Goal: Transaction & Acquisition: Purchase product/service

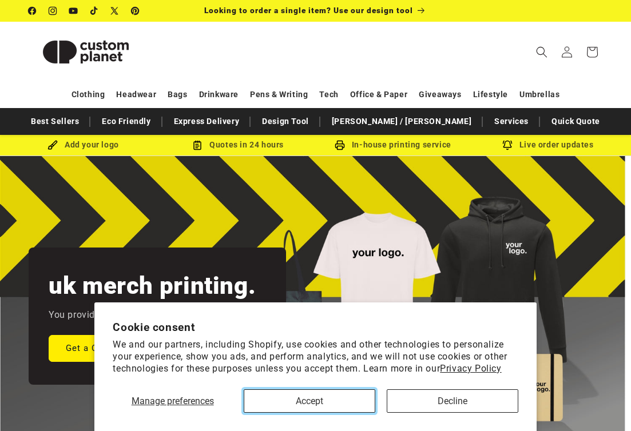
click at [285, 406] on button "Accept" at bounding box center [309, 400] width 131 height 23
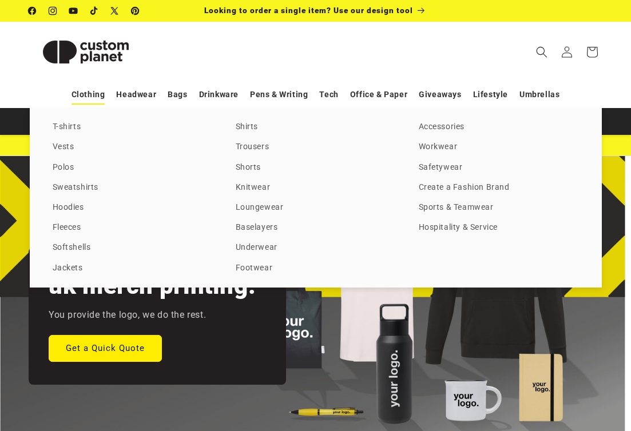
click at [96, 95] on link "Clothing" at bounding box center [88, 95] width 34 height 20
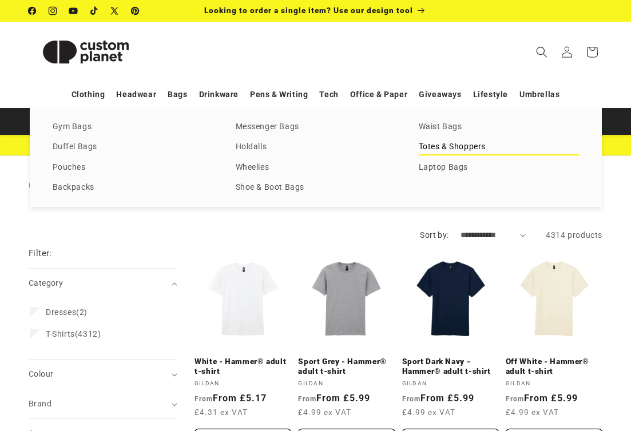
click at [448, 146] on link "Totes & Shoppers" at bounding box center [498, 146] width 160 height 15
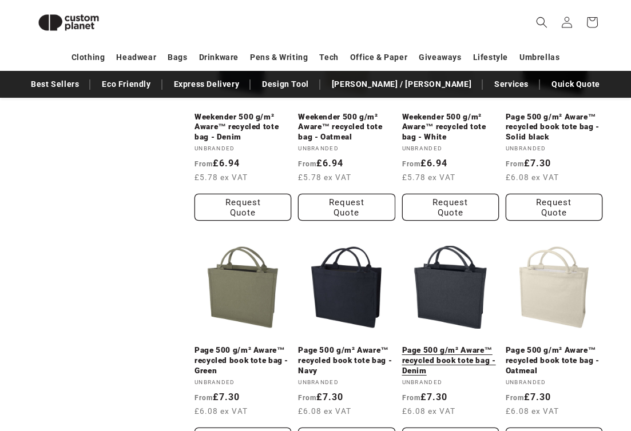
scroll to position [695, 0]
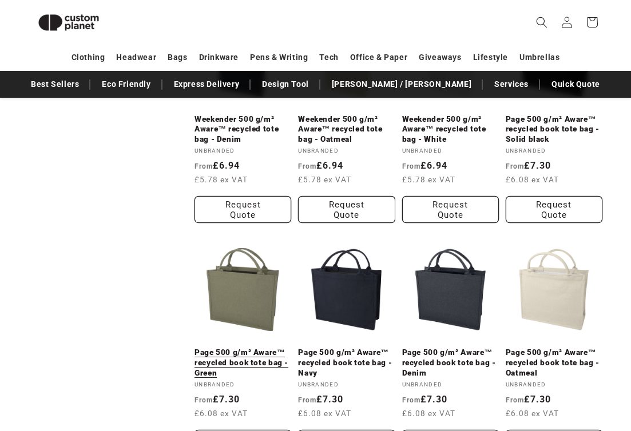
click at [243, 348] on link "Page 500 g/m² Aware™ recycled book tote bag - Green" at bounding box center [242, 363] width 97 height 30
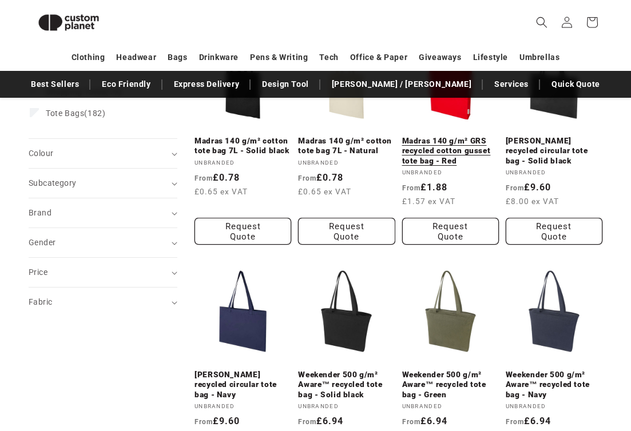
scroll to position [210, 0]
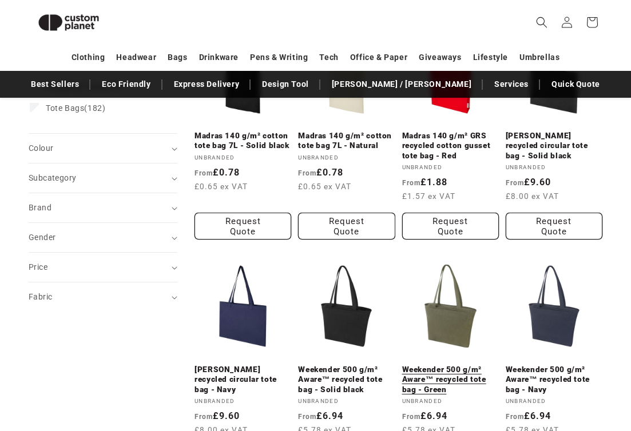
click at [443, 365] on link "Weekender 500 g/m² Aware™ recycled tote bag - Green" at bounding box center [450, 380] width 97 height 30
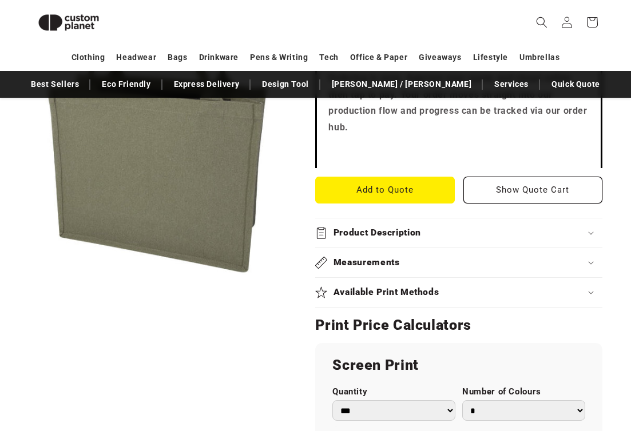
scroll to position [448, 0]
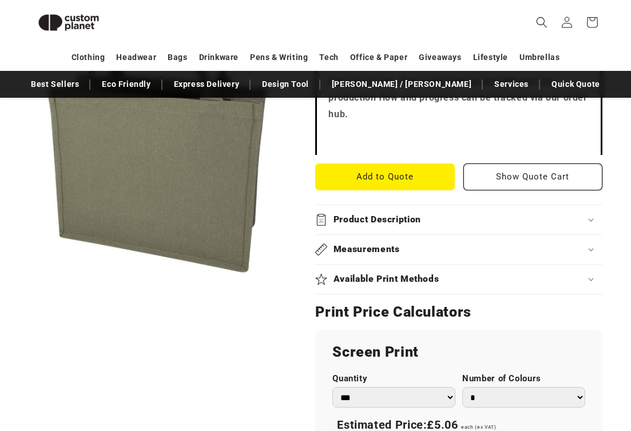
click at [392, 214] on h2 "Product Description" at bounding box center [376, 220] width 87 height 12
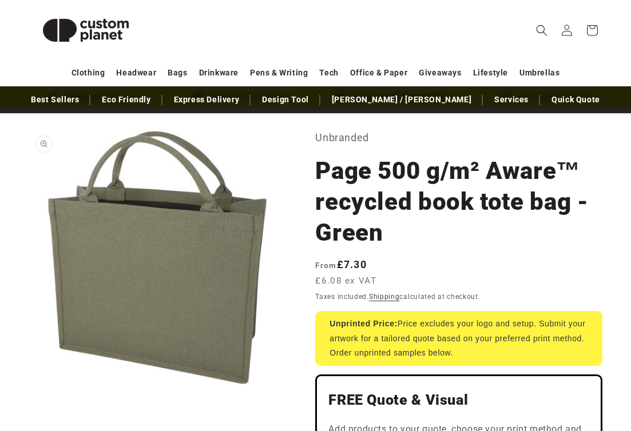
scroll to position [50, 0]
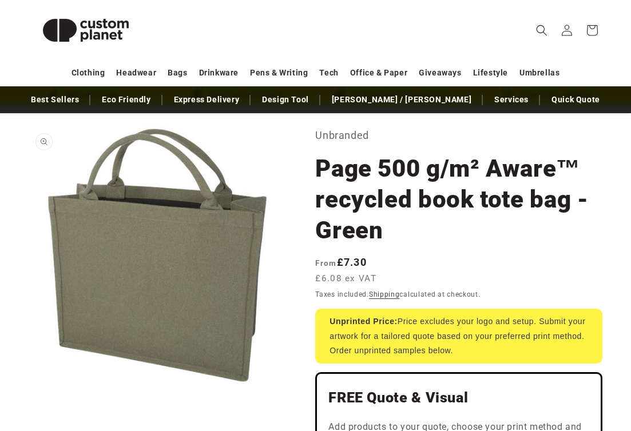
click at [29, 384] on button "Open media 1 in modal" at bounding box center [29, 384] width 0 height 0
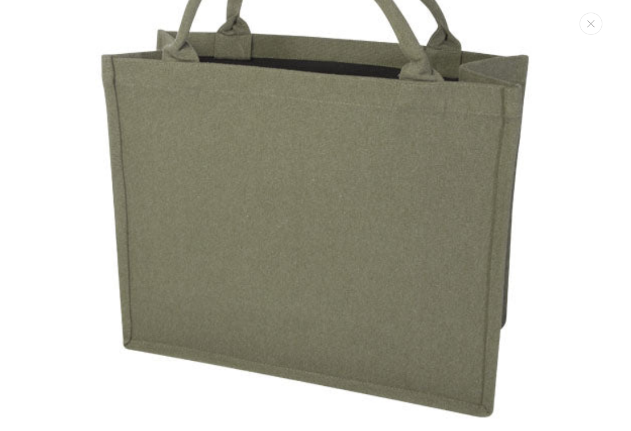
scroll to position [0, 0]
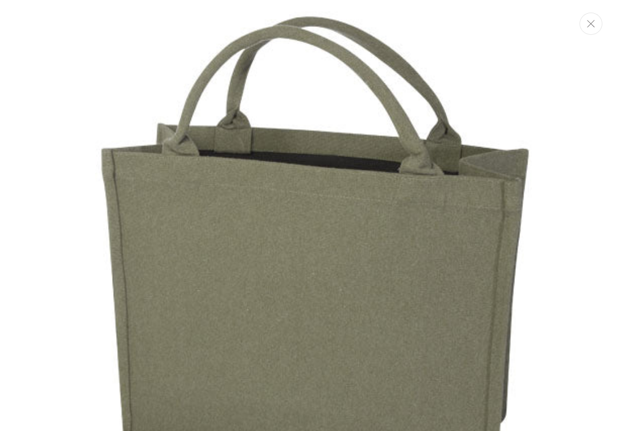
click at [594, 25] on button "Close" at bounding box center [590, 24] width 23 height 22
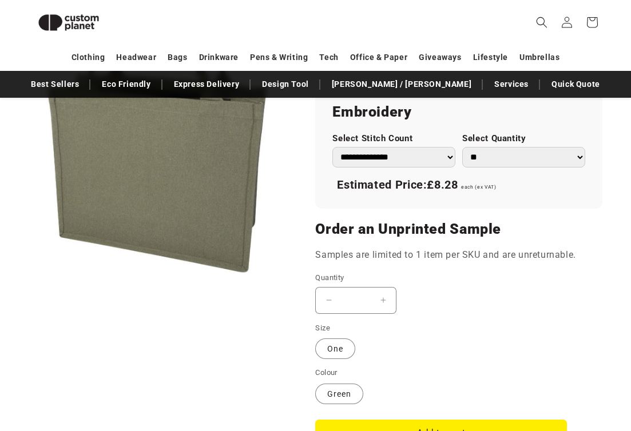
scroll to position [1100, 0]
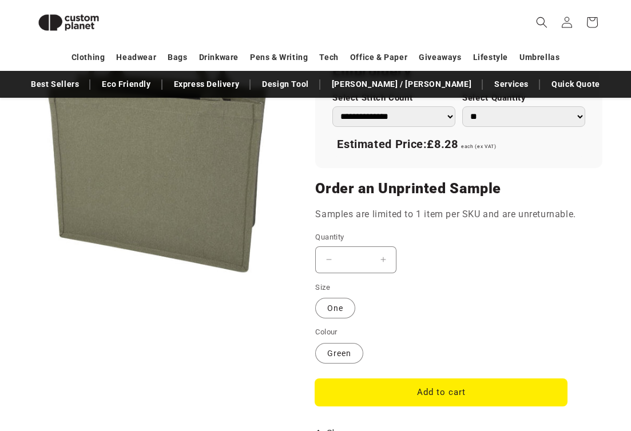
click at [404, 400] on button "Add to cart" at bounding box center [441, 392] width 252 height 27
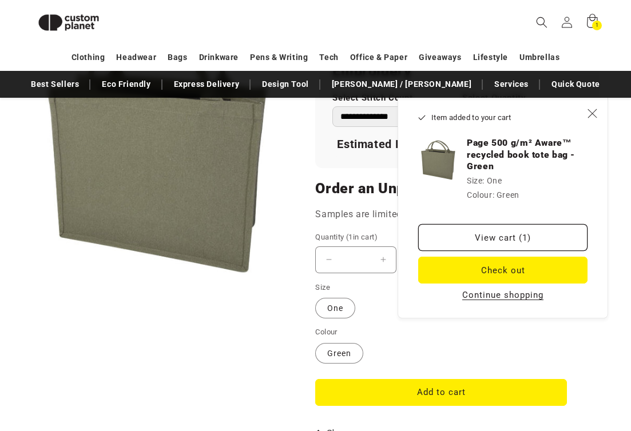
click at [474, 299] on button "Continue shopping" at bounding box center [502, 294] width 88 height 11
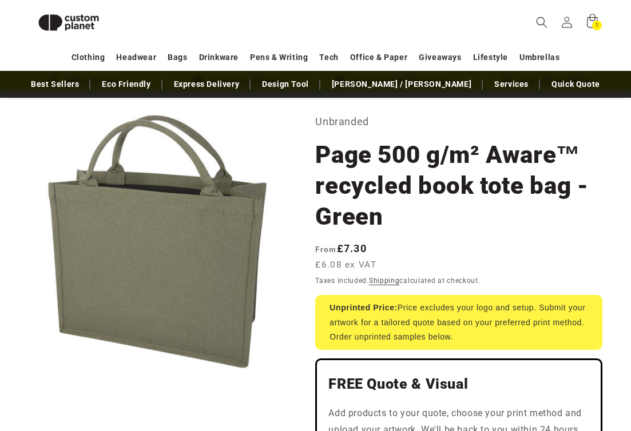
scroll to position [0, 0]
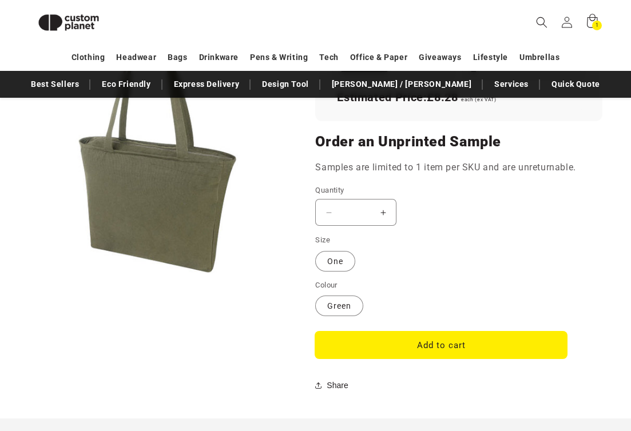
scroll to position [940, 0]
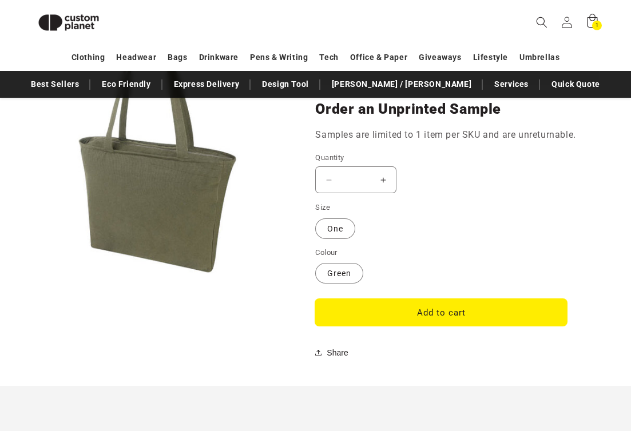
click at [407, 312] on button "Add to cart" at bounding box center [441, 312] width 252 height 27
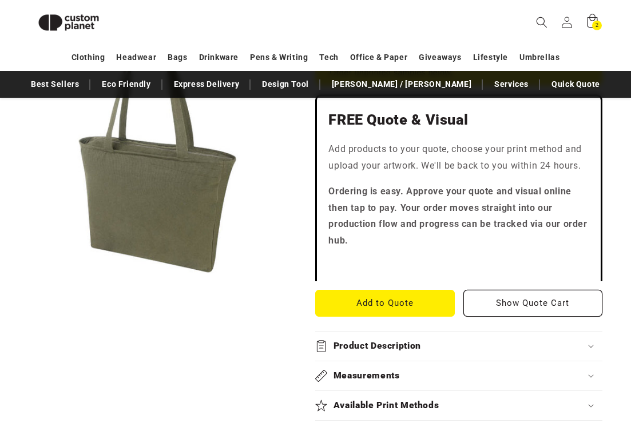
scroll to position [0, 0]
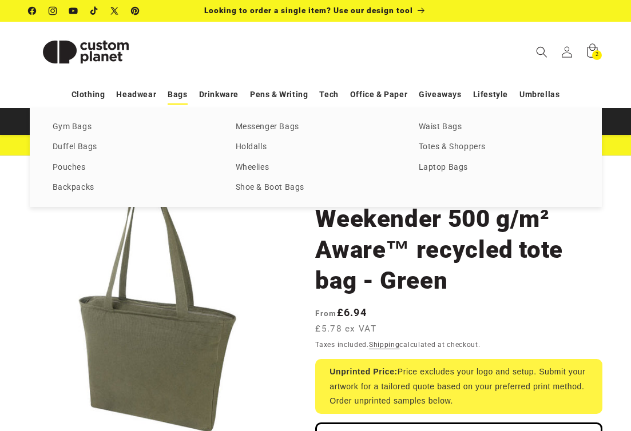
click at [177, 93] on link "Bags" at bounding box center [176, 95] width 19 height 20
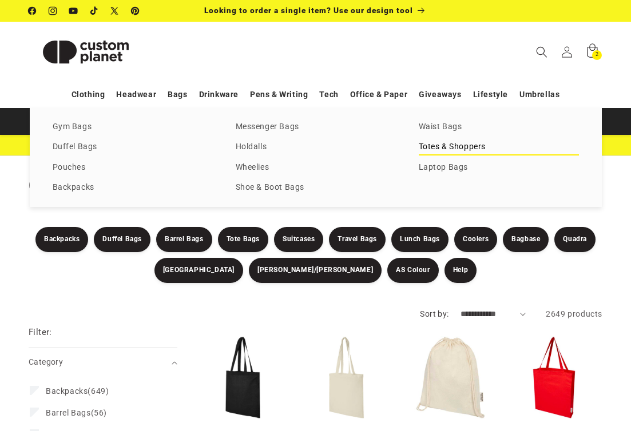
click at [430, 149] on link "Totes & Shoppers" at bounding box center [498, 146] width 160 height 15
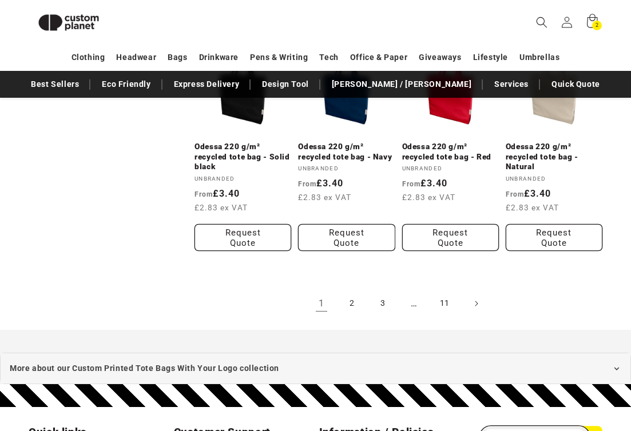
scroll to position [1119, 0]
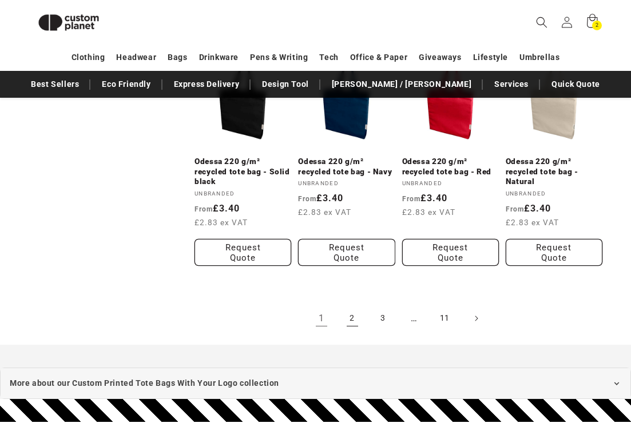
click at [352, 321] on link "2" at bounding box center [352, 318] width 25 height 25
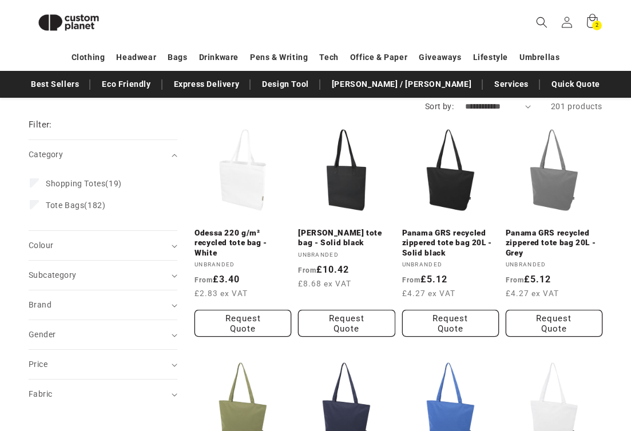
scroll to position [110, 0]
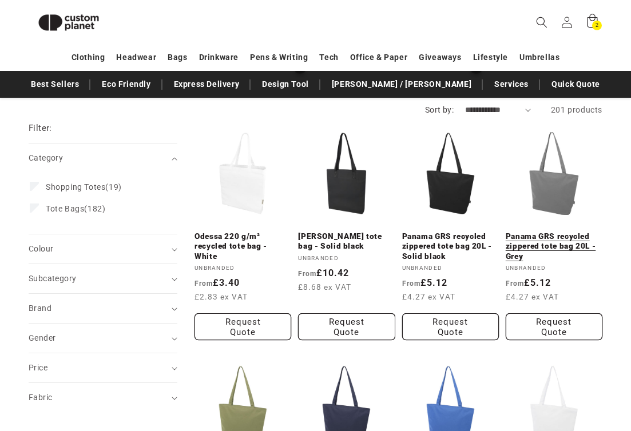
click at [552, 232] on link "Panama GRS recycled zippered tote bag 20L - Grey" at bounding box center [553, 247] width 97 height 30
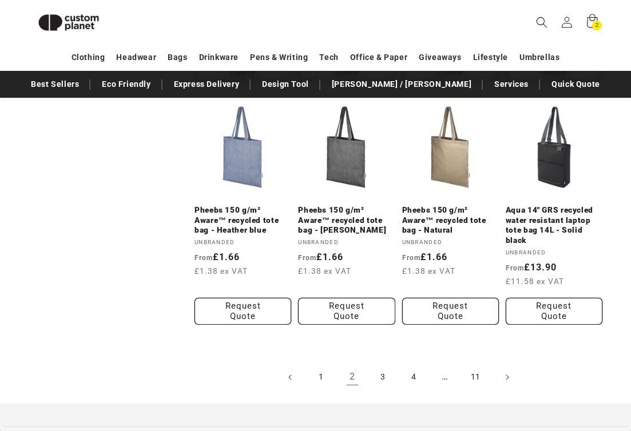
scroll to position [1070, 0]
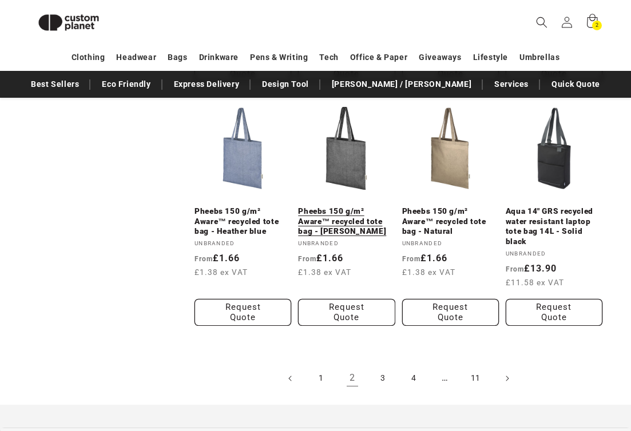
click at [356, 206] on link "Pheebs 150 g/m² Aware™ recycled tote bag - Heather black" at bounding box center [346, 221] width 97 height 30
click at [509, 377] on span "Next page" at bounding box center [506, 378] width 11 height 11
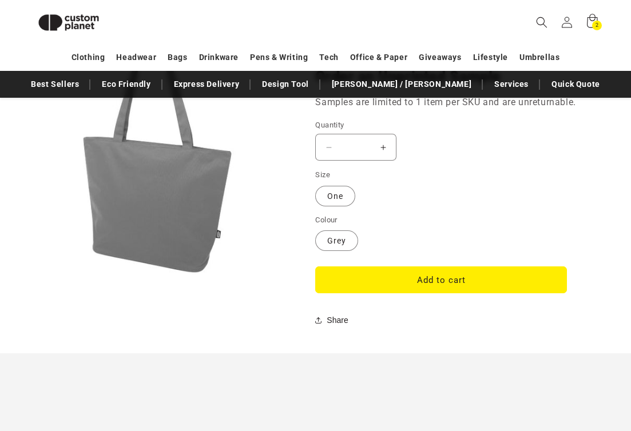
scroll to position [971, 0]
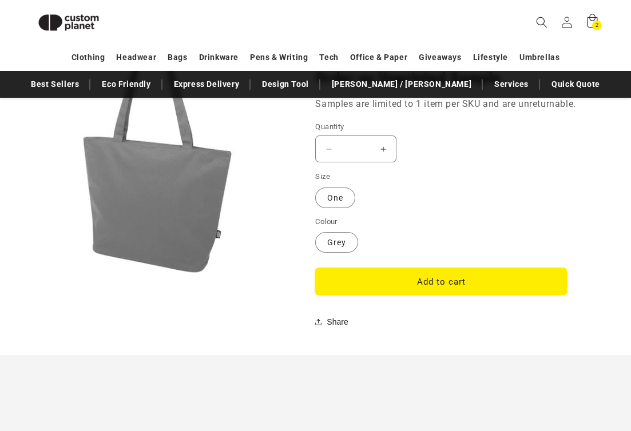
click at [390, 280] on button "Add to cart" at bounding box center [441, 281] width 252 height 27
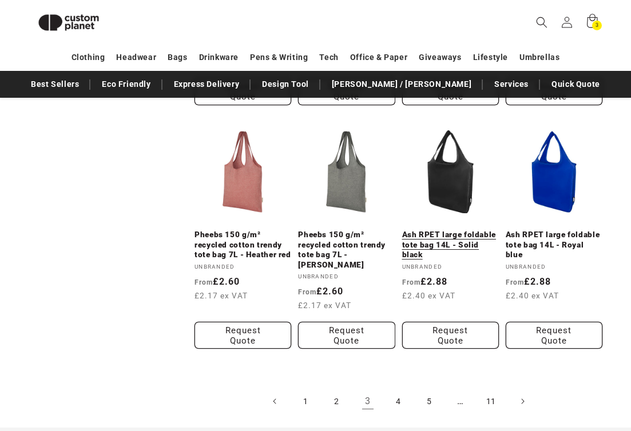
scroll to position [1081, 0]
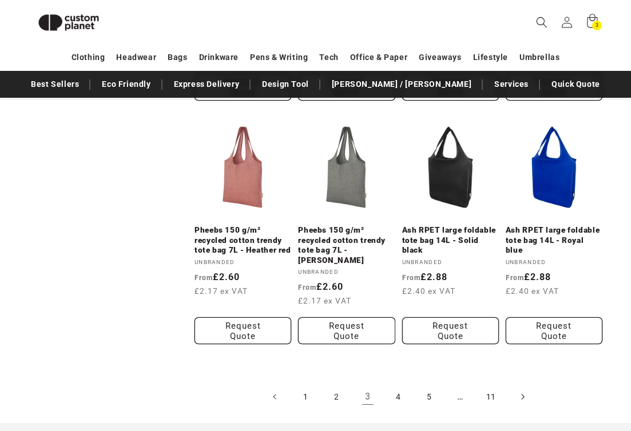
click at [521, 394] on icon "Next page" at bounding box center [522, 397] width 3 height 6
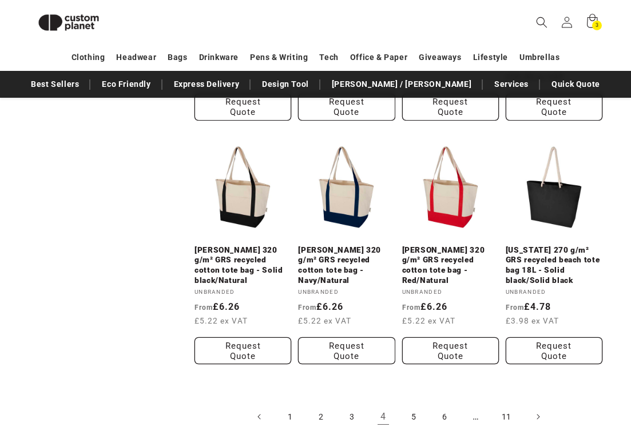
scroll to position [1043, 0]
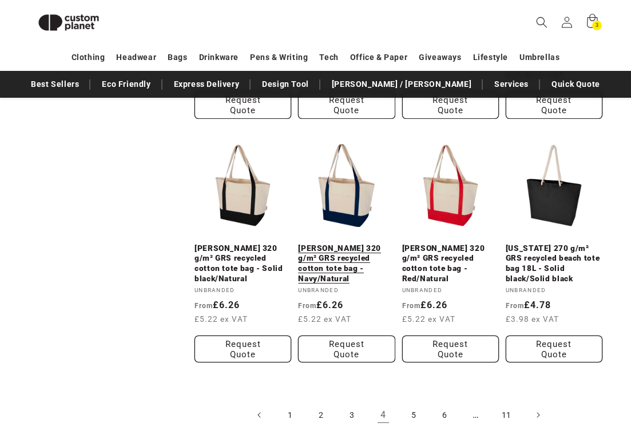
click at [308, 246] on link "Sam 320 g/m² GRS recycled cotton tote bag - Navy/Natural" at bounding box center [346, 264] width 97 height 40
click at [537, 409] on icon "Next page" at bounding box center [537, 415] width 3 height 12
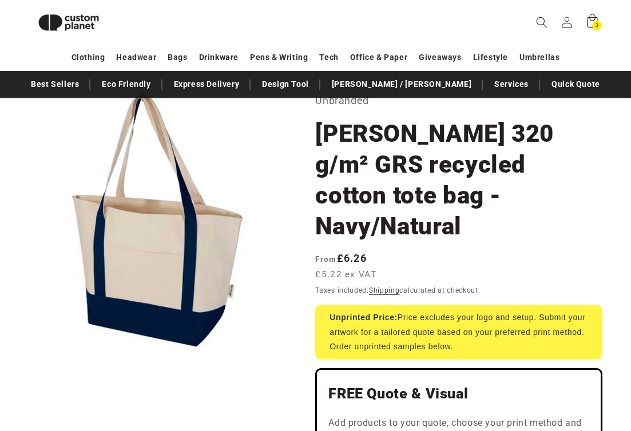
scroll to position [66, 0]
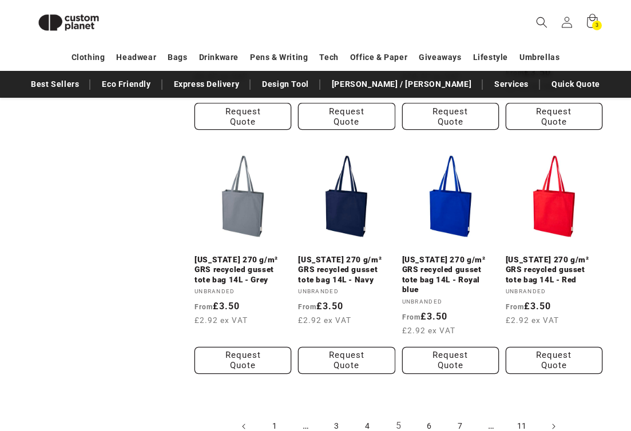
scroll to position [1063, 0]
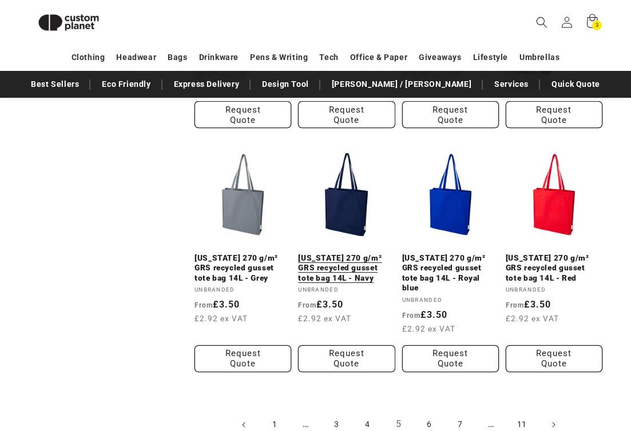
click at [349, 253] on link "[US_STATE] 270 g/m² GRS recycled gusset tote bag 14L - Navy" at bounding box center [346, 268] width 97 height 30
click at [553, 418] on icon "Next page" at bounding box center [552, 424] width 3 height 12
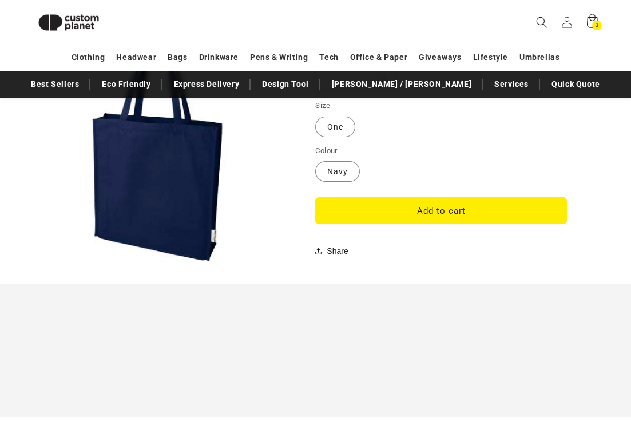
scroll to position [1040, 0]
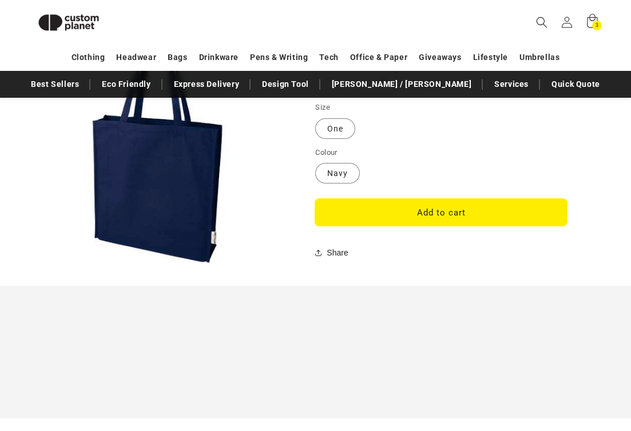
click at [365, 216] on button "Add to cart" at bounding box center [441, 212] width 252 height 27
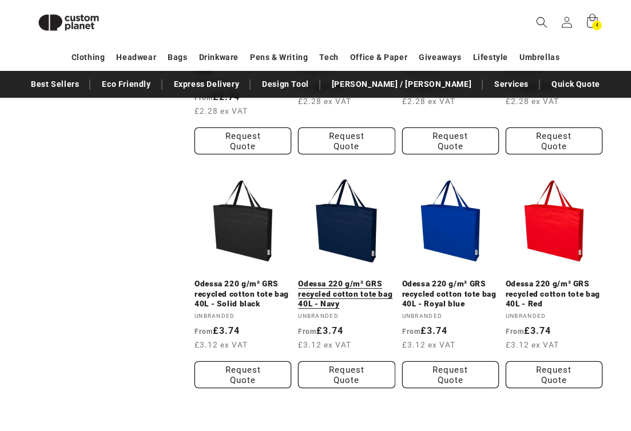
scroll to position [993, 0]
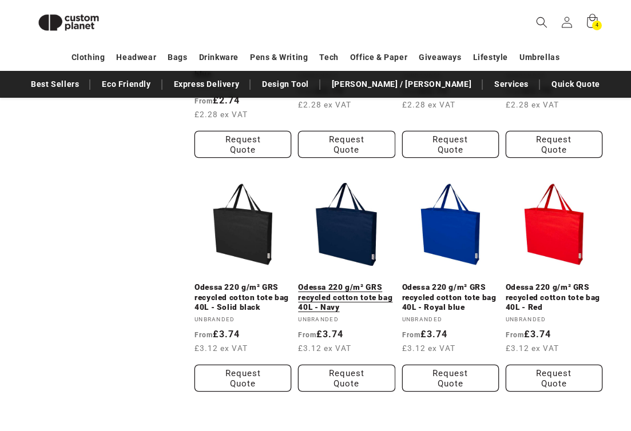
click at [341, 282] on link "Odessa 220 g/m² GRS recycled cotton tote bag 40L - Navy" at bounding box center [346, 297] width 97 height 30
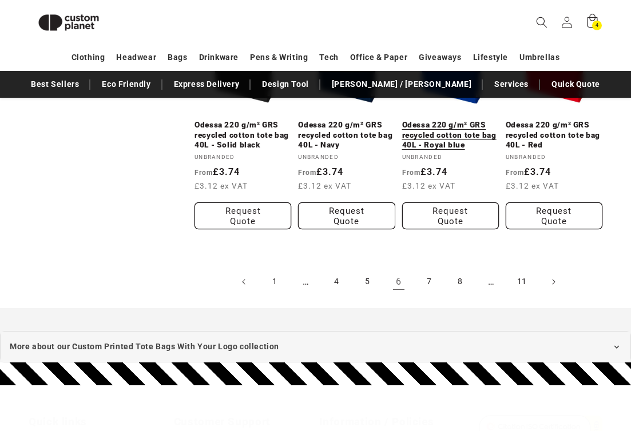
scroll to position [1172, 0]
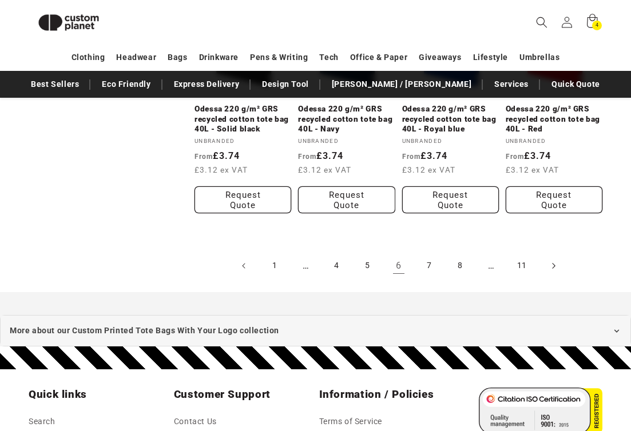
click at [552, 265] on icon "Next page" at bounding box center [552, 266] width 3 height 12
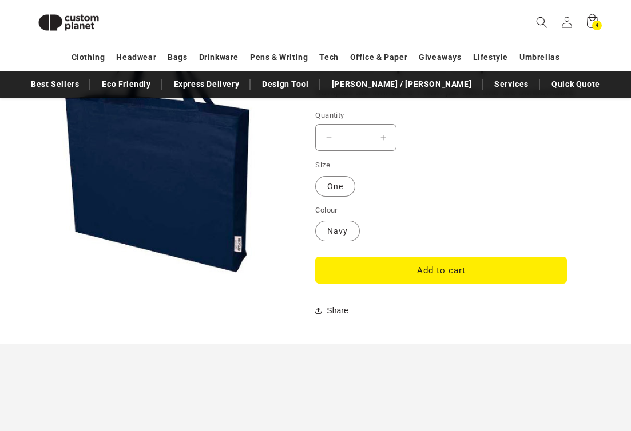
scroll to position [991, 0]
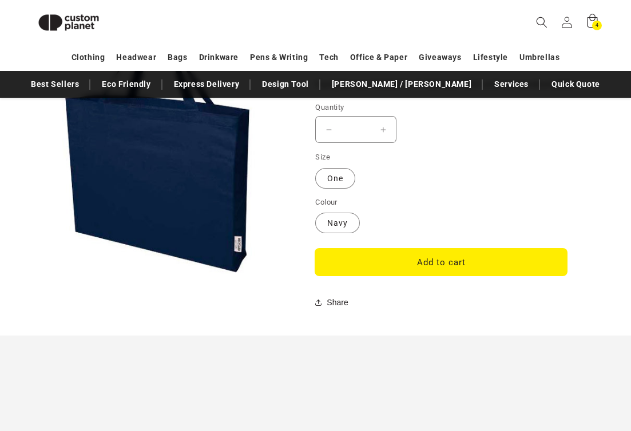
click at [381, 257] on button "Add to cart" at bounding box center [441, 262] width 252 height 27
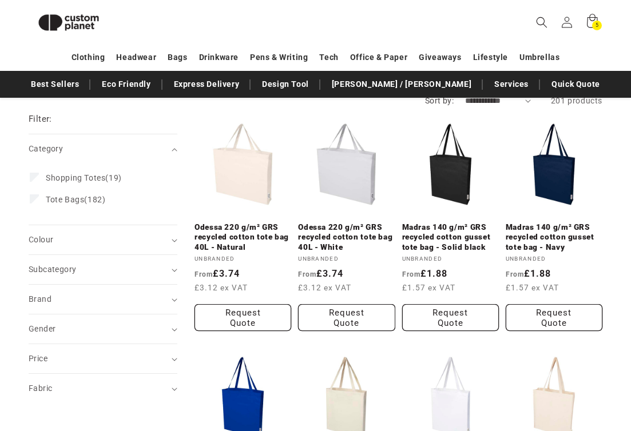
scroll to position [119, 0]
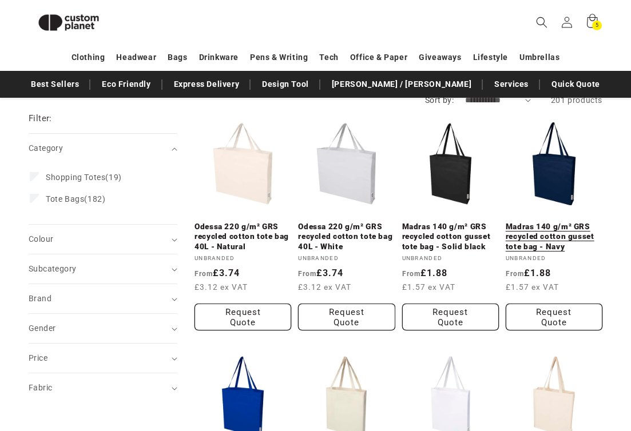
click at [556, 222] on link "Madras 140 g/m² GRS recycled cotton gusset tote bag - Navy" at bounding box center [553, 237] width 97 height 30
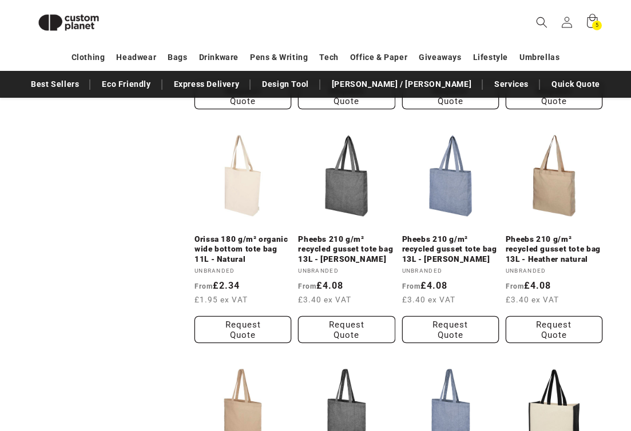
scroll to position [575, 0]
click at [332, 247] on link "Pheebs 210 g/m² recycled gusset tote bag 13L - Heather black" at bounding box center [346, 249] width 97 height 30
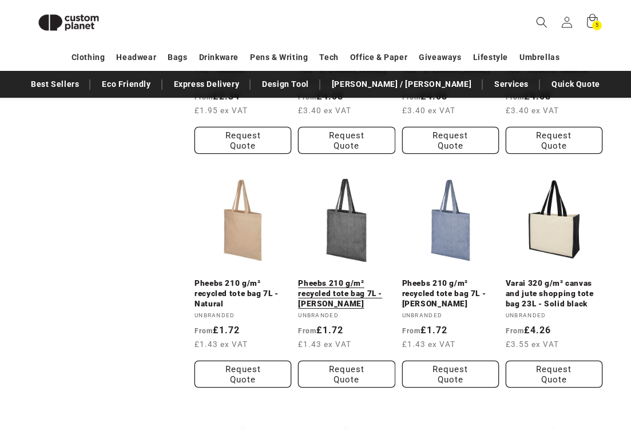
scroll to position [772, 0]
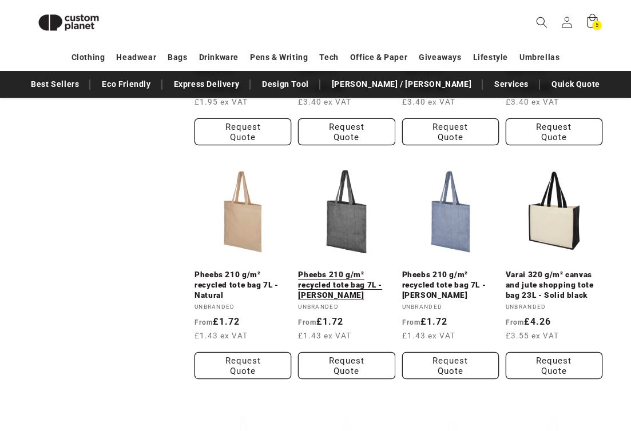
click at [345, 276] on link "Pheebs 210 g/m² recycled tote bag 7L - Heather black" at bounding box center [346, 285] width 97 height 30
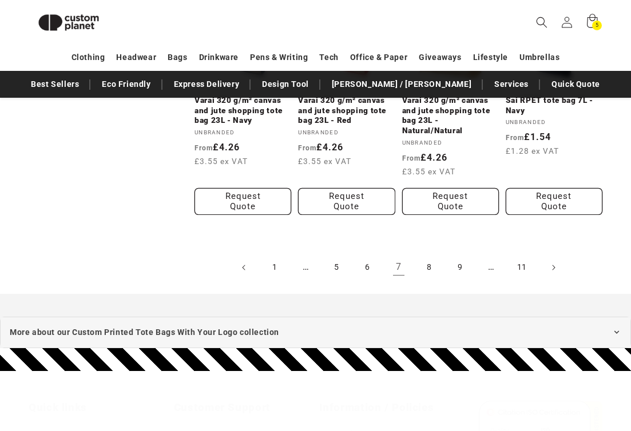
scroll to position [1183, 0]
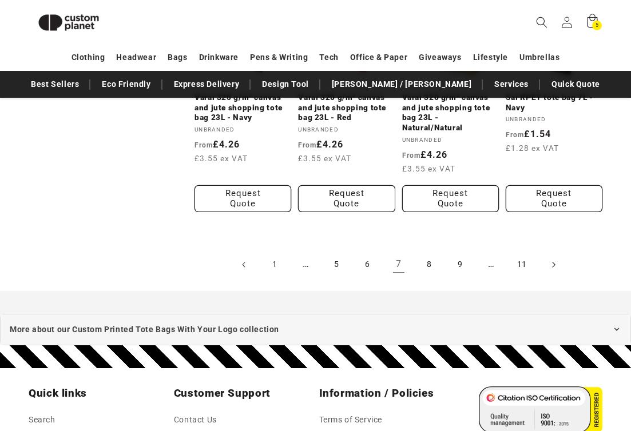
click at [554, 264] on icon "Next page" at bounding box center [553, 265] width 3 height 6
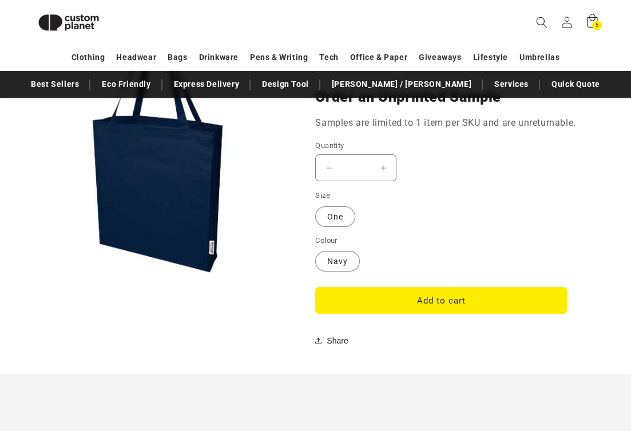
scroll to position [956, 0]
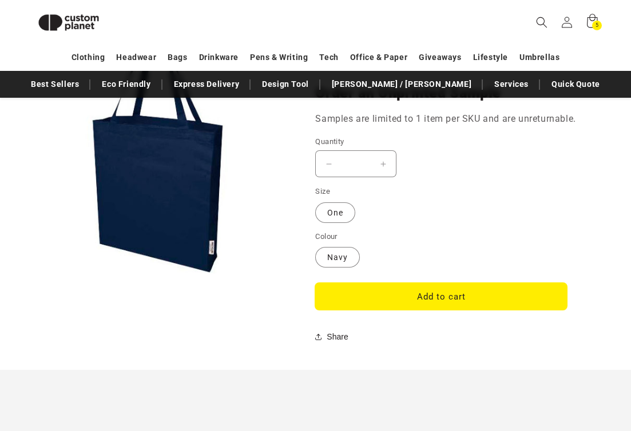
click at [408, 290] on button "Add to cart" at bounding box center [441, 296] width 252 height 27
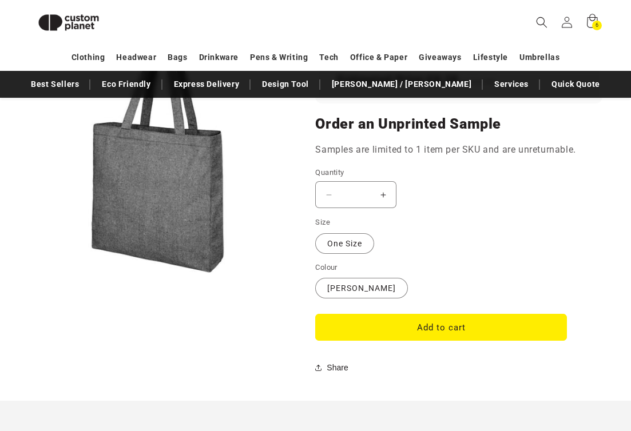
scroll to position [928, 0]
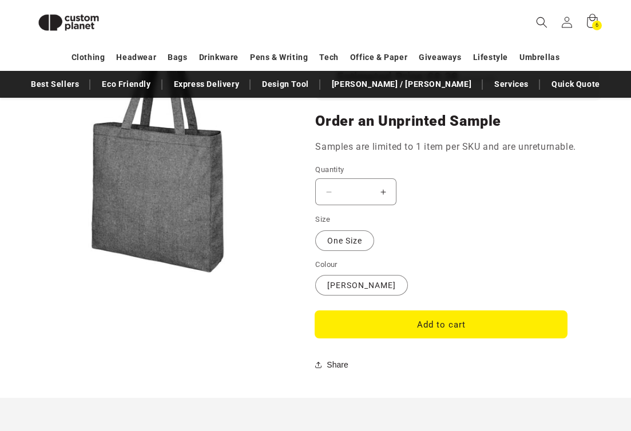
click at [347, 320] on button "Add to cart" at bounding box center [441, 324] width 252 height 27
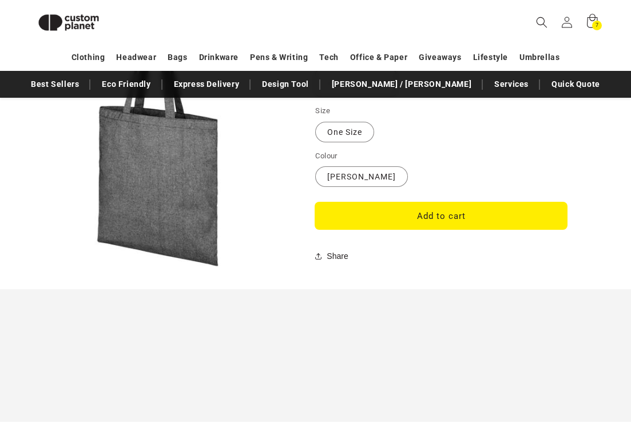
click at [356, 210] on button "Add to cart" at bounding box center [441, 215] width 252 height 27
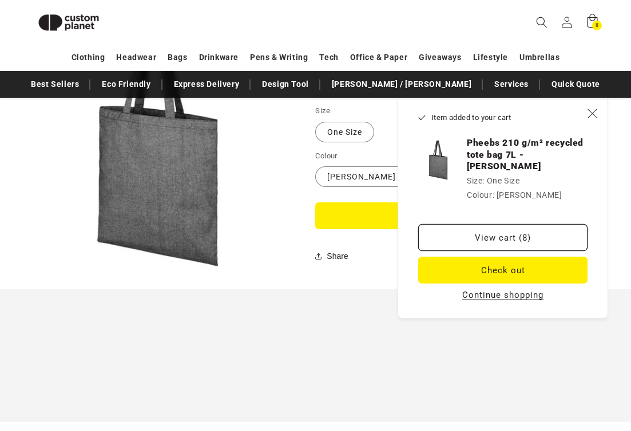
click at [222, 293] on div at bounding box center [315, 355] width 631 height 133
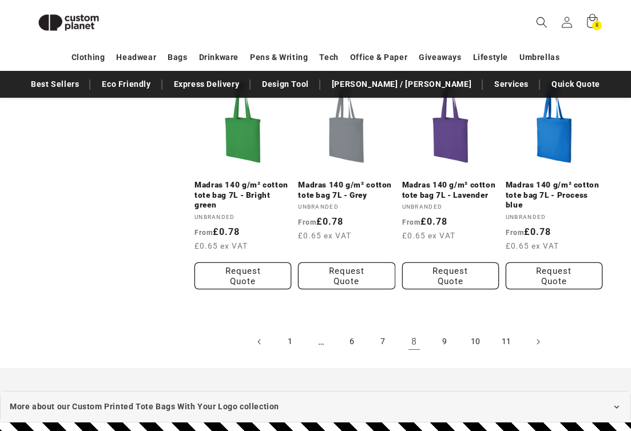
scroll to position [1096, 0]
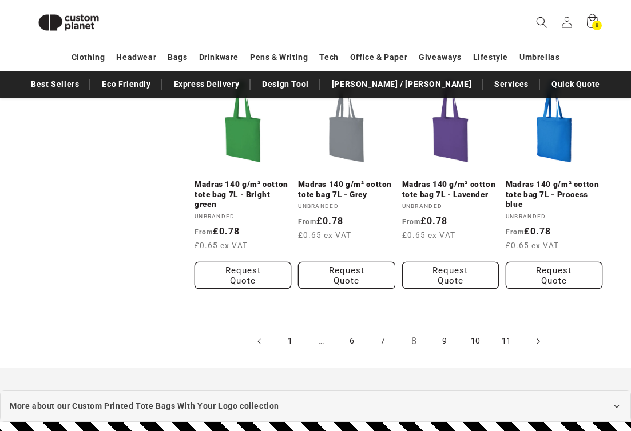
click at [539, 335] on icon "Next page" at bounding box center [537, 341] width 3 height 12
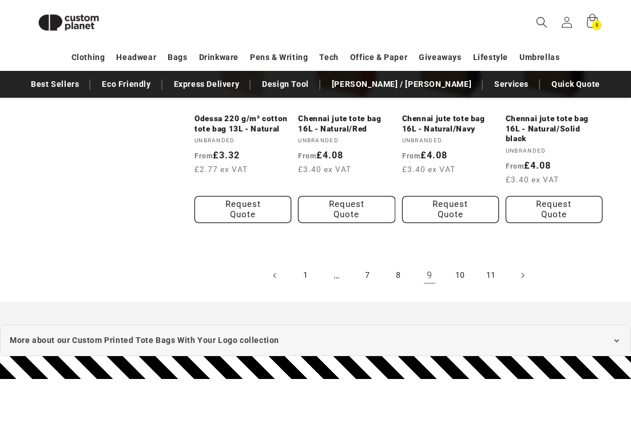
scroll to position [1163, 0]
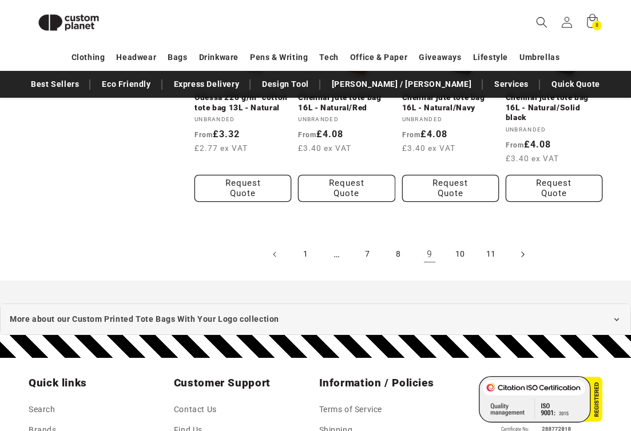
click at [522, 251] on icon "Next page" at bounding box center [521, 254] width 3 height 12
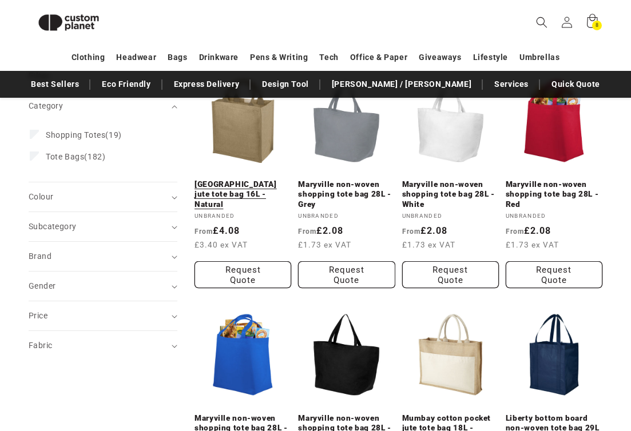
scroll to position [161, 0]
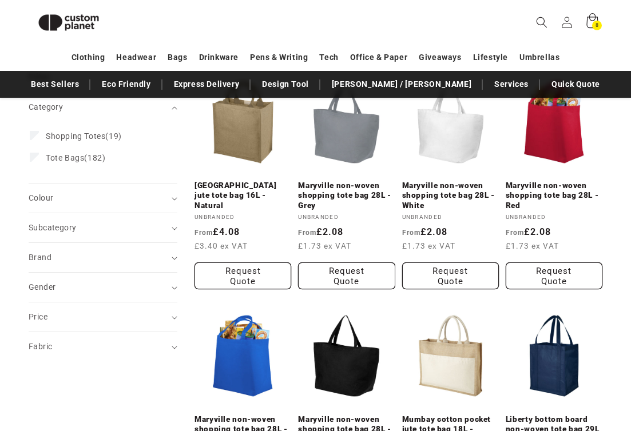
click at [596, 28] on span "8" at bounding box center [596, 26] width 3 height 10
click at [171, 197] on icon "Colour (0 selected)" at bounding box center [174, 198] width 6 height 3
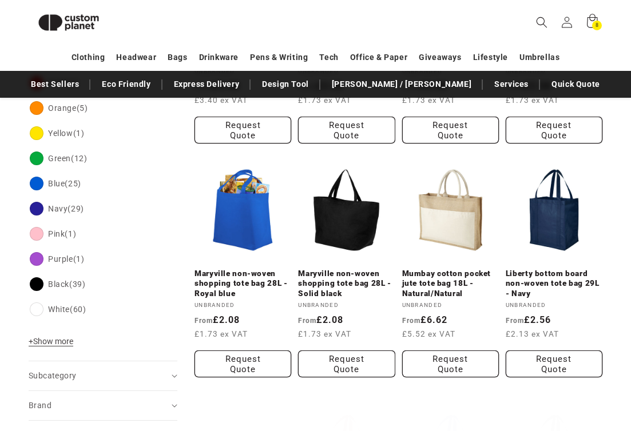
scroll to position [315, 0]
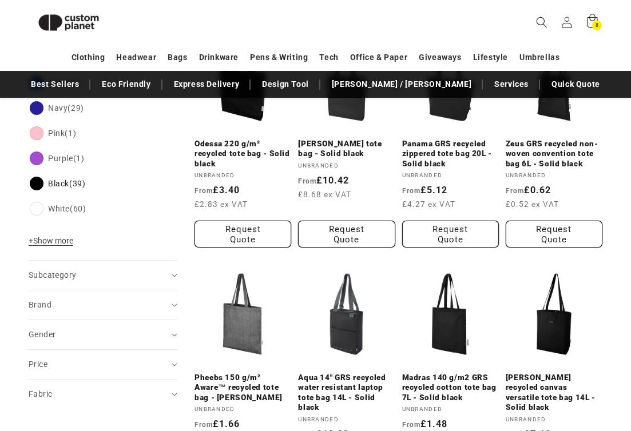
scroll to position [456, 0]
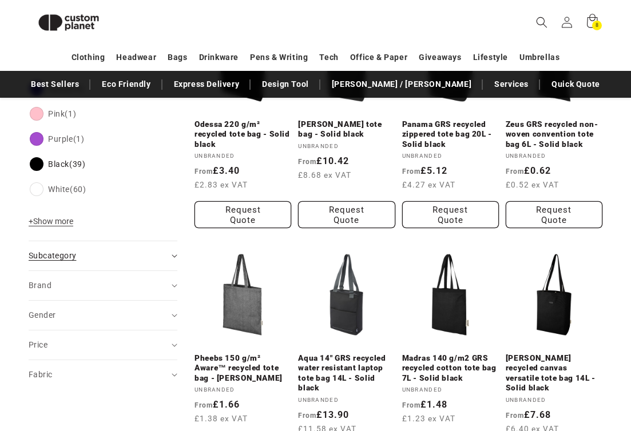
click at [173, 254] on summary "Subcategory (0)" at bounding box center [103, 255] width 149 height 29
click at [173, 377] on summary "Fabric (0)" at bounding box center [103, 374] width 149 height 29
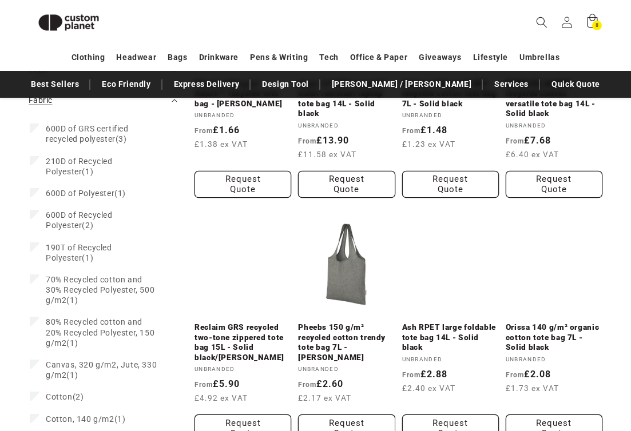
scroll to position [737, 0]
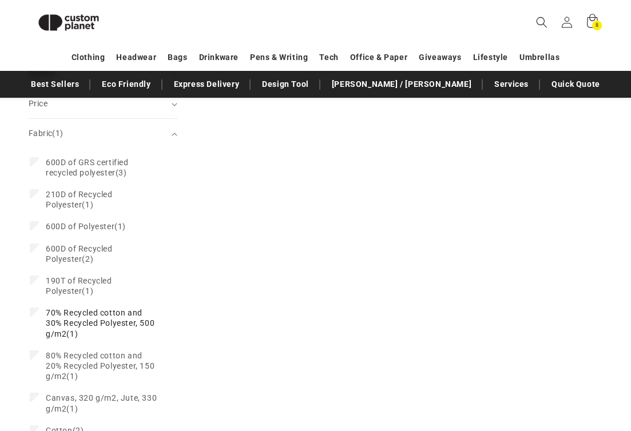
scroll to position [777, 0]
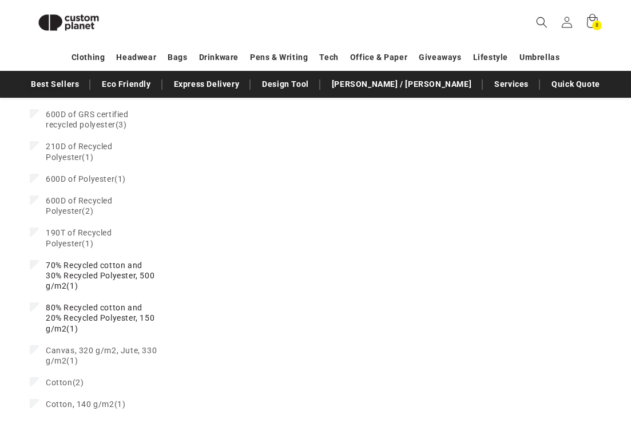
scroll to position [849, 0]
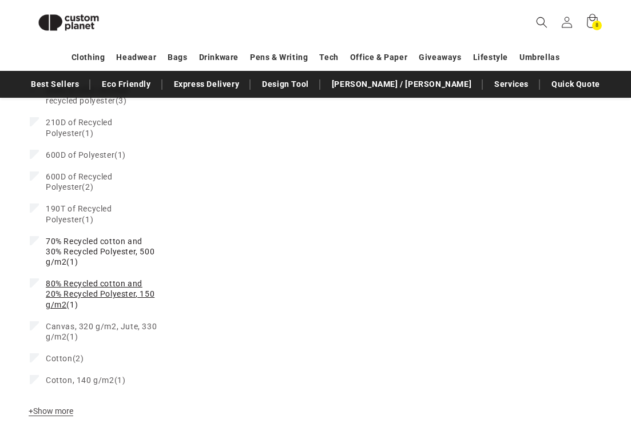
click at [32, 282] on icon at bounding box center [34, 283] width 6 height 4
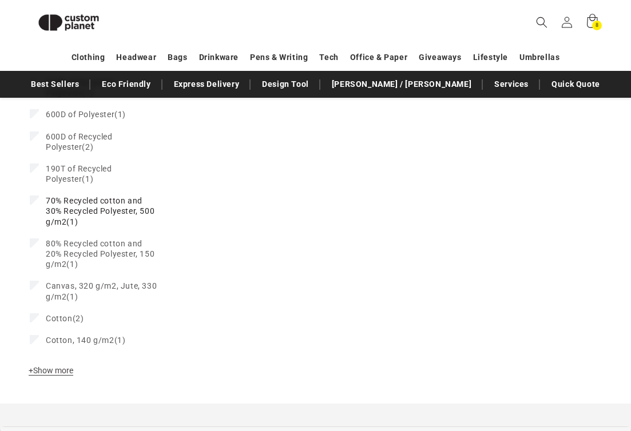
scroll to position [808, 0]
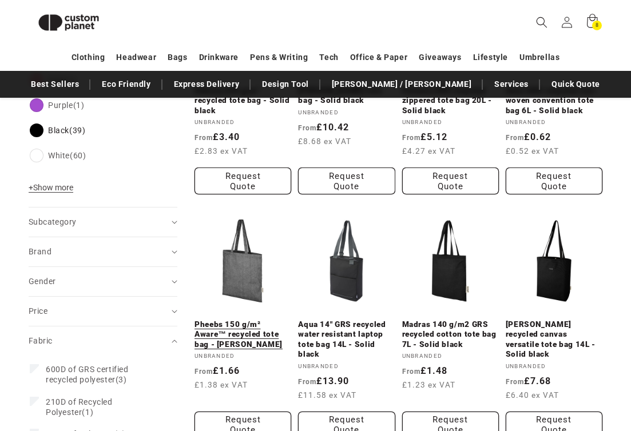
scroll to position [491, 0]
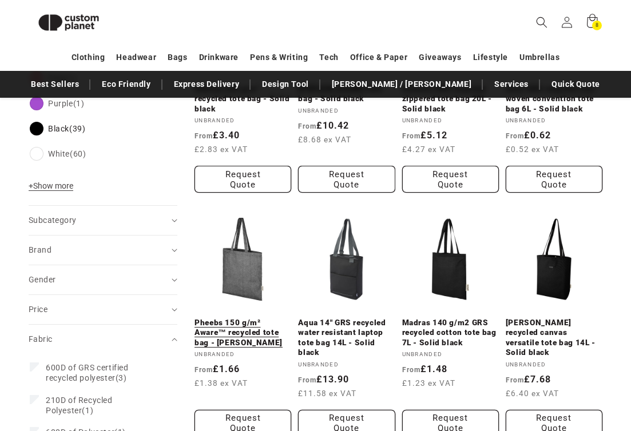
click at [228, 338] on link "Pheebs 150 g/m² Aware™ recycled tote bag - [PERSON_NAME]" at bounding box center [242, 333] width 97 height 30
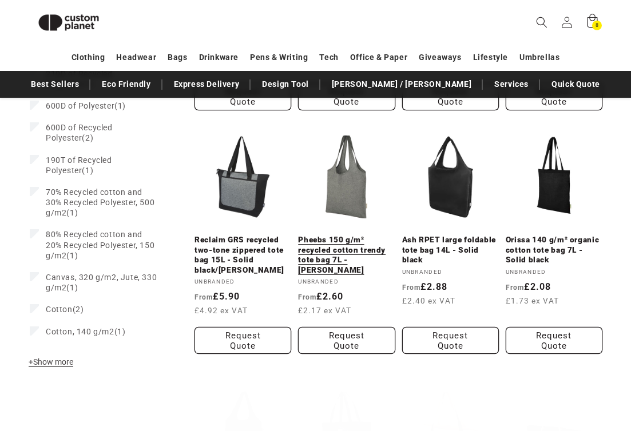
scroll to position [840, 0]
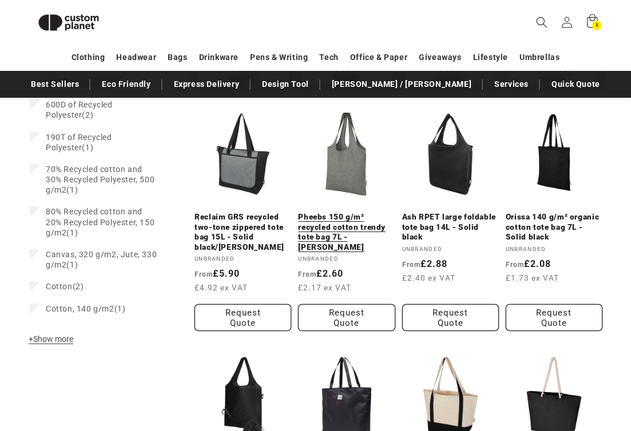
click at [353, 233] on link "Pheebs 150 g/m² recycled cotton trendy tote bag 7L - [PERSON_NAME]" at bounding box center [346, 232] width 97 height 40
click at [321, 223] on link "Pheebs 150 g/m² recycled cotton trendy tote bag 7L - [PERSON_NAME]" at bounding box center [346, 232] width 97 height 40
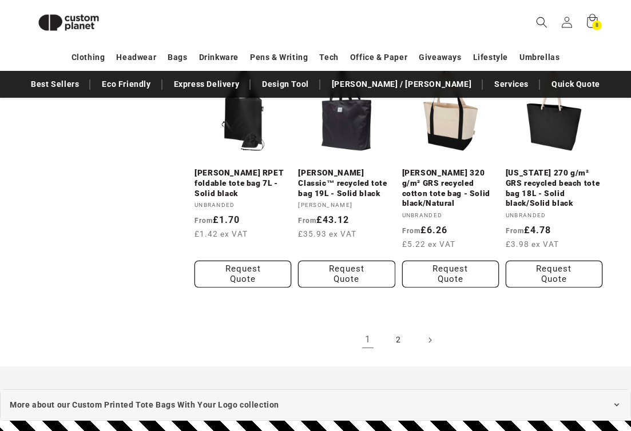
scroll to position [1133, 0]
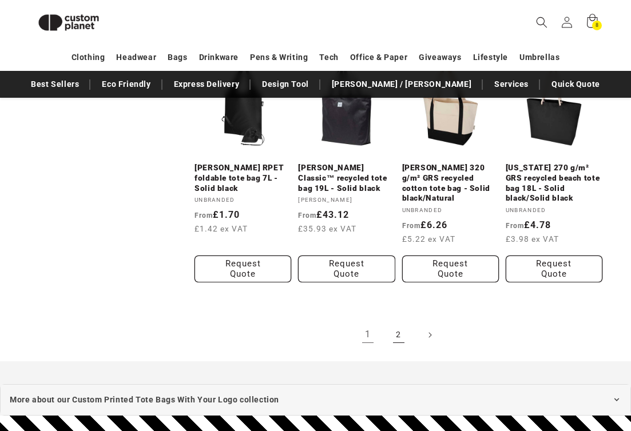
click at [398, 338] on link "2" at bounding box center [398, 334] width 25 height 25
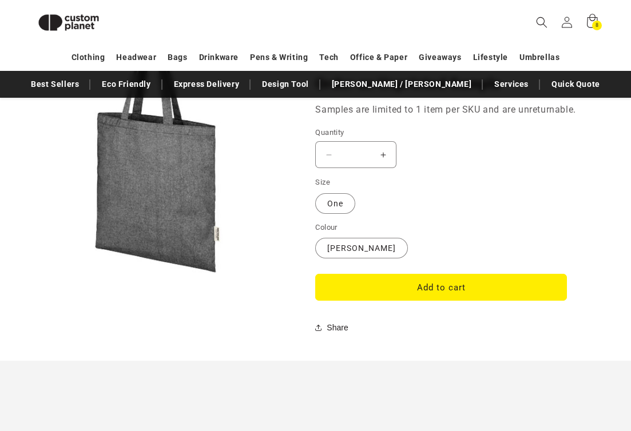
scroll to position [964, 0]
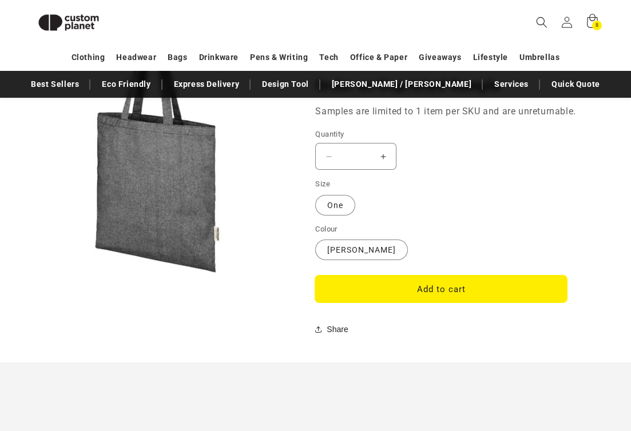
click at [364, 295] on button "Add to cart" at bounding box center [441, 289] width 252 height 27
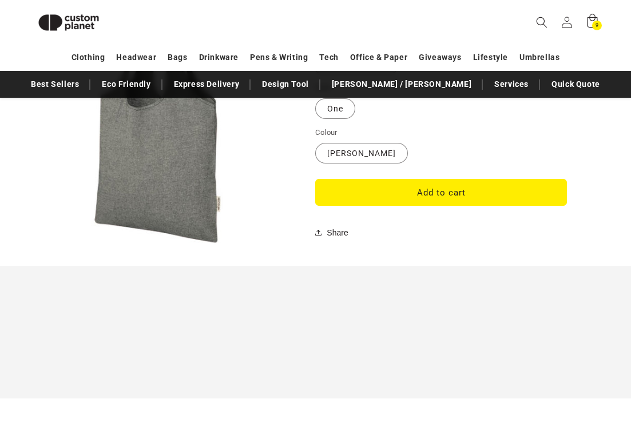
scroll to position [1094, 0]
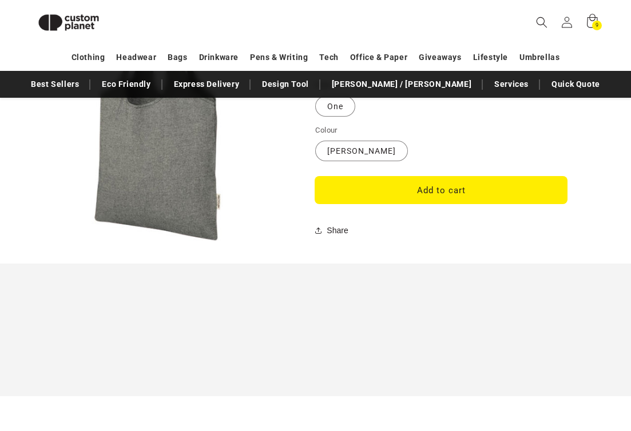
click at [376, 188] on button "Add to cart" at bounding box center [441, 190] width 252 height 27
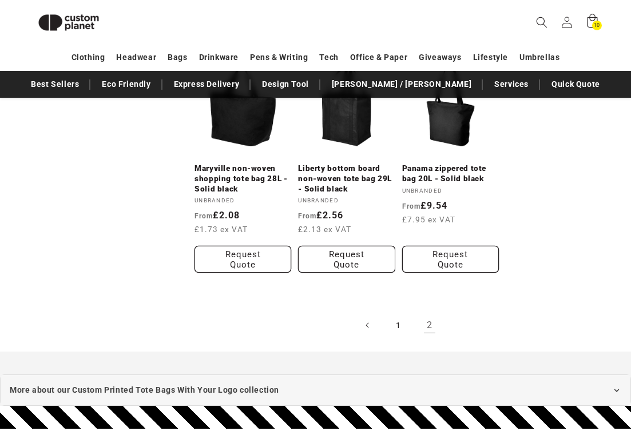
scroll to position [1136, 0]
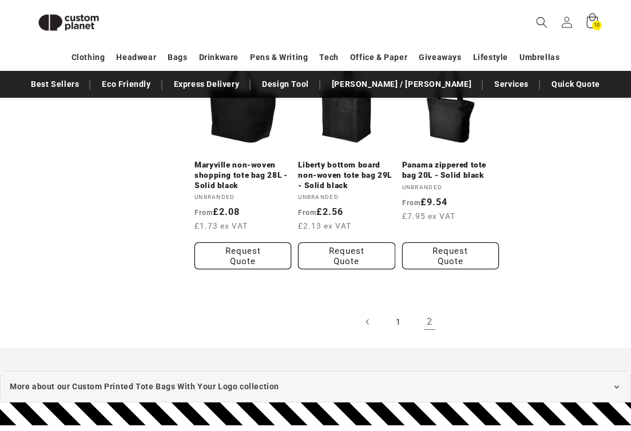
click at [595, 23] on span "10" at bounding box center [596, 26] width 6 height 10
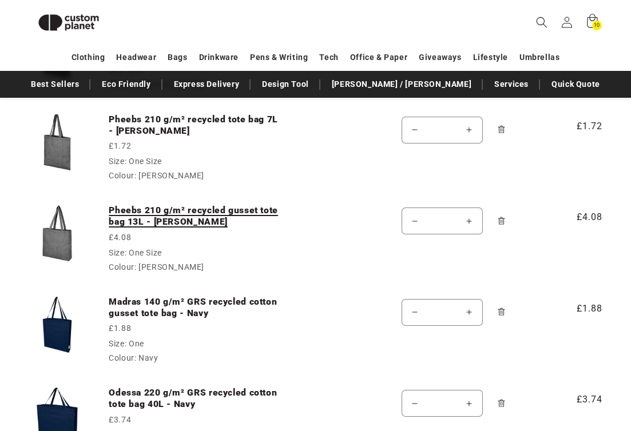
scroll to position [319, 0]
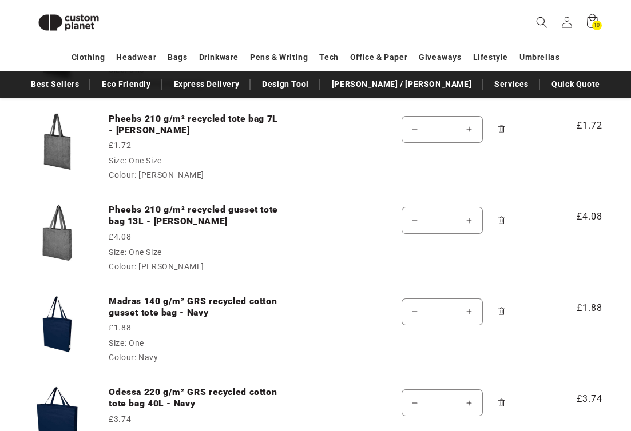
click at [503, 312] on icon "Remove Madras 140 g/m² GRS recycled cotton gusset tote bag - Navy - One / Navy" at bounding box center [501, 311] width 9 height 9
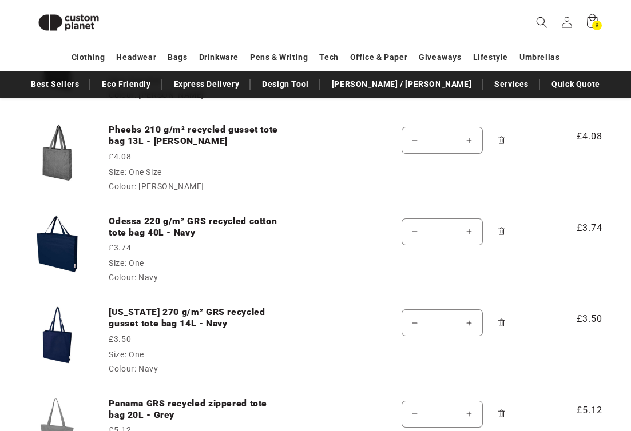
scroll to position [401, 0]
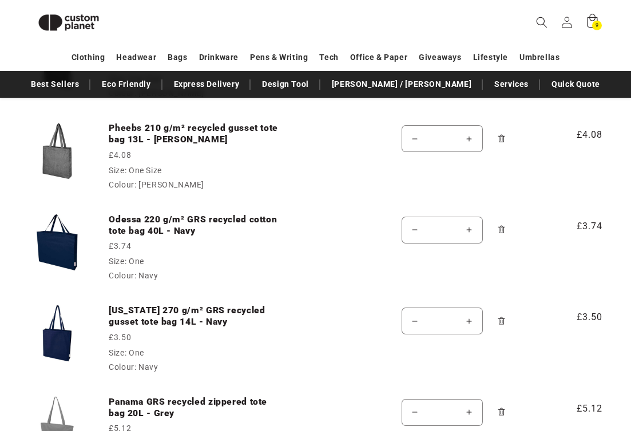
click at [500, 229] on icon "Remove Odessa 220 g/m² GRS recycled cotton tote bag 40L - Navy - One / Navy" at bounding box center [501, 230] width 2 height 4
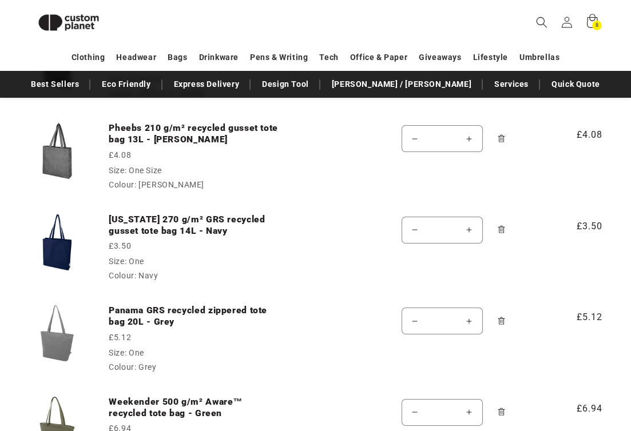
click at [501, 318] on icon "Remove Panama GRS recycled zippered tote bag 20L - Grey - One / Grey" at bounding box center [500, 320] width 7 height 7
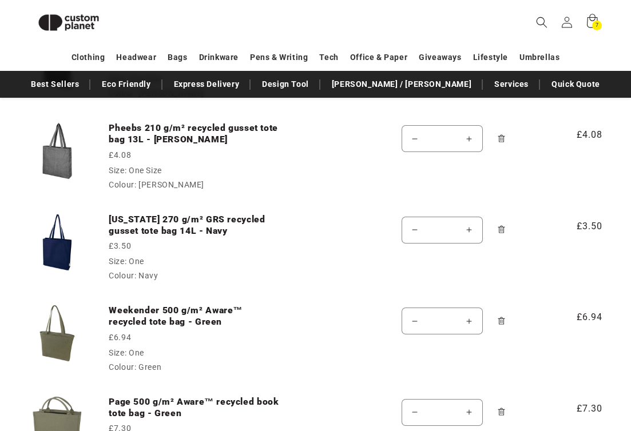
click at [503, 229] on icon "Remove Florida 270 g/m² GRS recycled gusset tote bag 14L - Navy - One / Navy" at bounding box center [501, 229] width 9 height 9
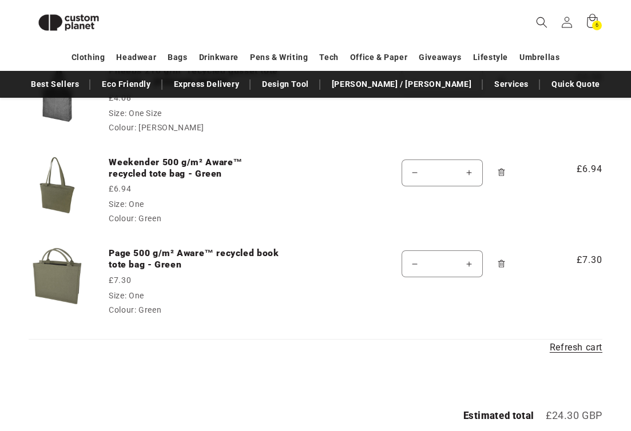
scroll to position [458, 0]
click at [497, 261] on icon "Remove Page 500 g/m² Aware™ recycled book tote bag - Green - One / Green" at bounding box center [501, 263] width 9 height 9
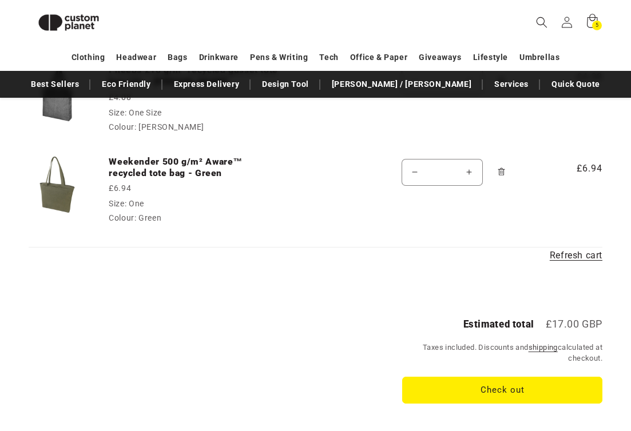
click at [501, 169] on icon "Remove Weekender 500 g/m² Aware™ recycled tote bag - Green - One / Green" at bounding box center [500, 171] width 7 height 7
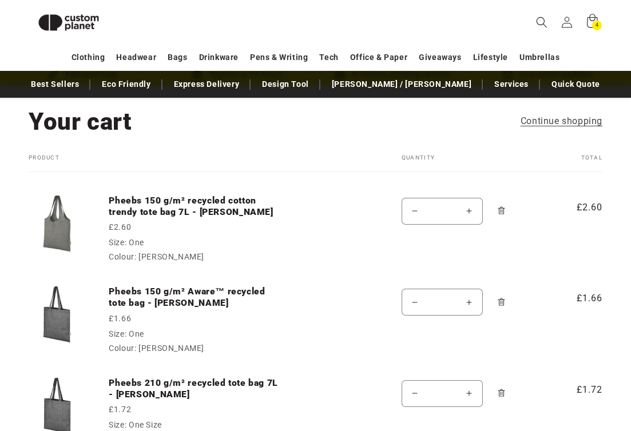
scroll to position [0, 0]
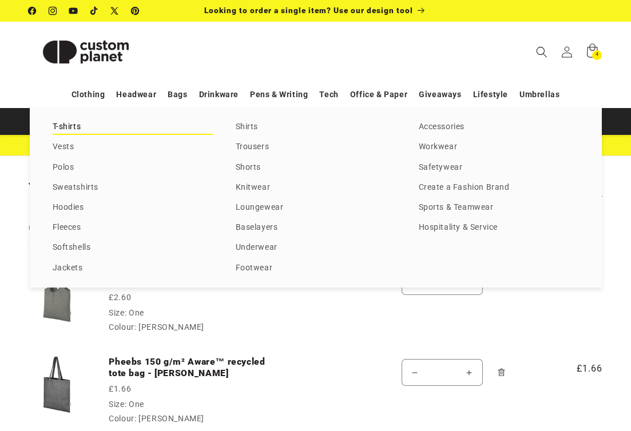
click at [59, 125] on link "T-shirts" at bounding box center [133, 126] width 160 height 15
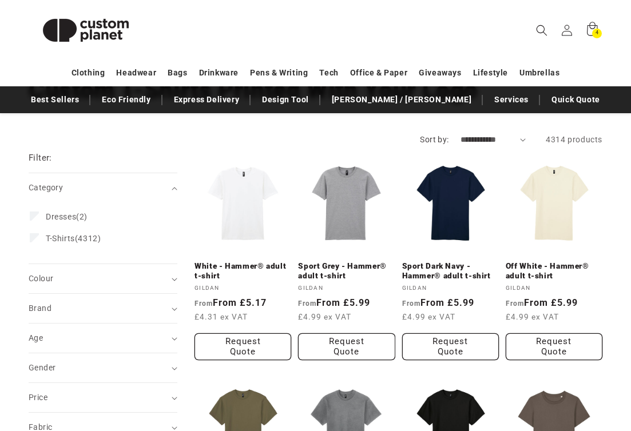
scroll to position [96, 0]
click at [171, 302] on summary "Brand (0)" at bounding box center [103, 307] width 149 height 29
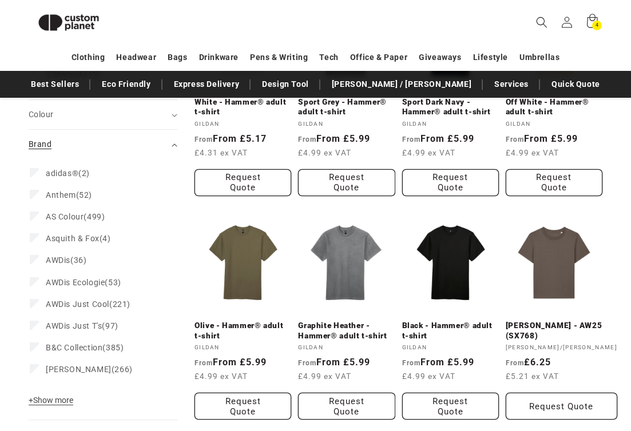
scroll to position [246, 0]
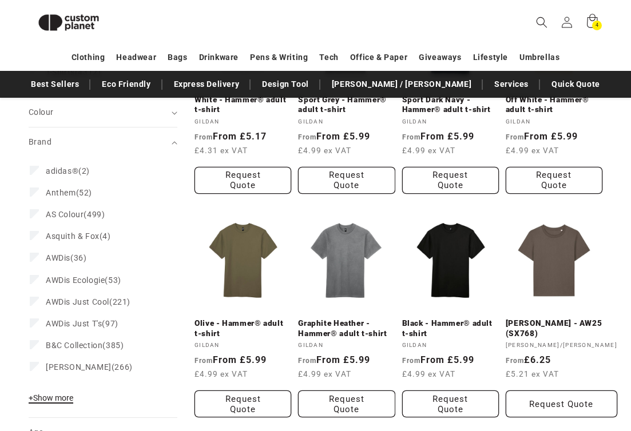
click at [55, 397] on span "+ Show more" at bounding box center [51, 397] width 45 height 9
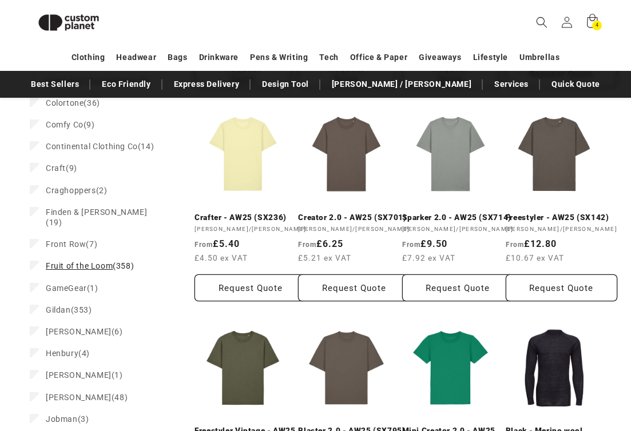
scroll to position [573, 0]
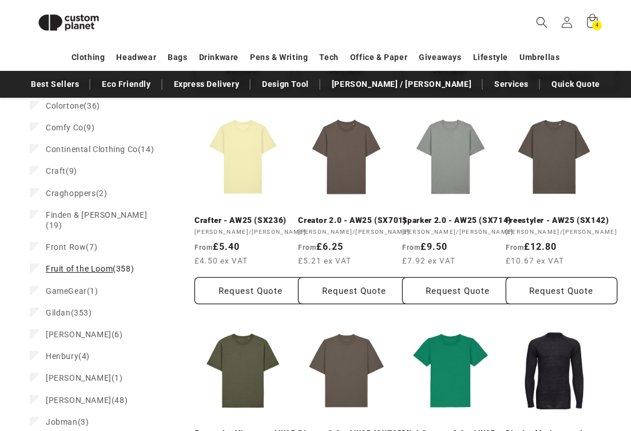
click at [67, 264] on span "Fruit of the Loom" at bounding box center [79, 268] width 67 height 9
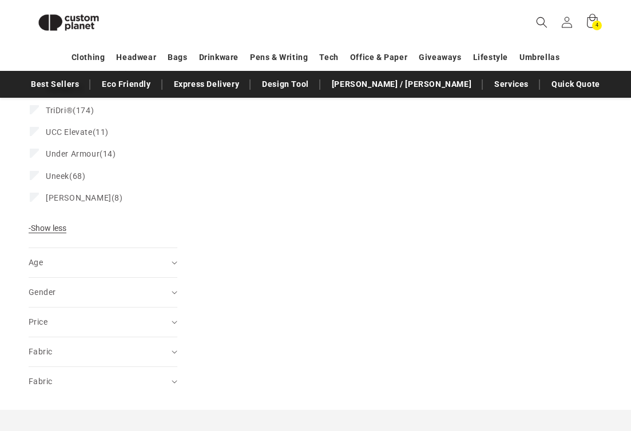
scroll to position [1512, 0]
click at [173, 353] on icon "Fabric (0 selected)" at bounding box center [173, 354] width 5 height 3
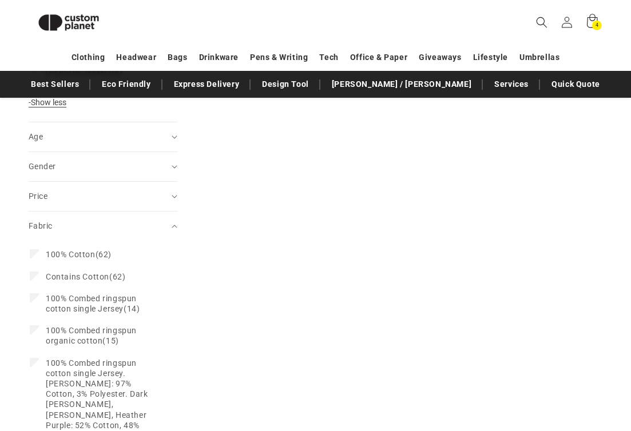
scroll to position [1642, 0]
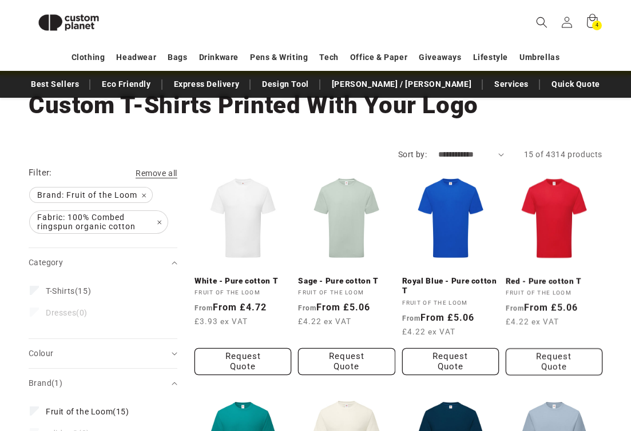
scroll to position [64, 0]
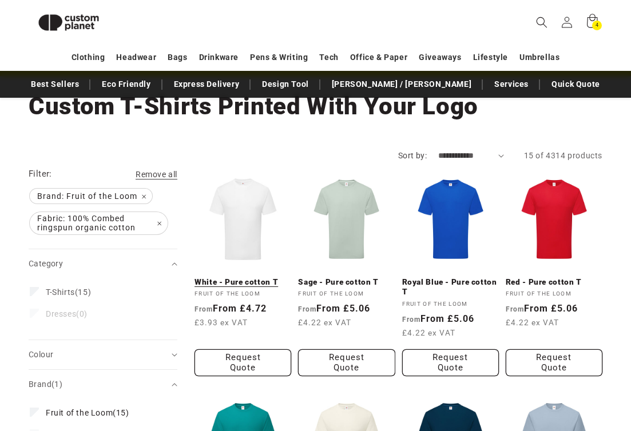
click at [248, 277] on link "White - Pure cotton T" at bounding box center [242, 282] width 97 height 10
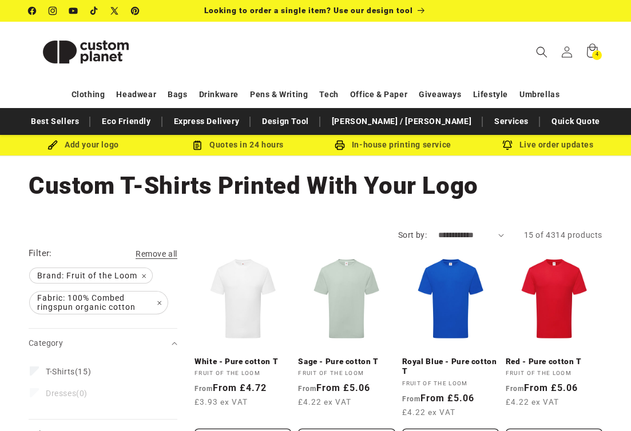
scroll to position [24, 0]
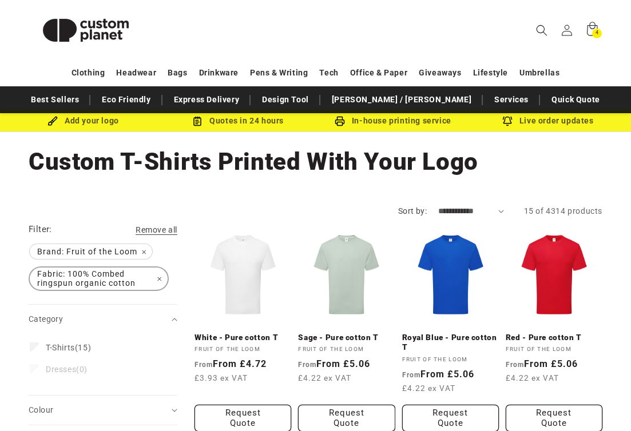
click at [159, 277] on span "Fabric: 100% Combed ringspun organic cotton Remove filter" at bounding box center [99, 279] width 138 height 22
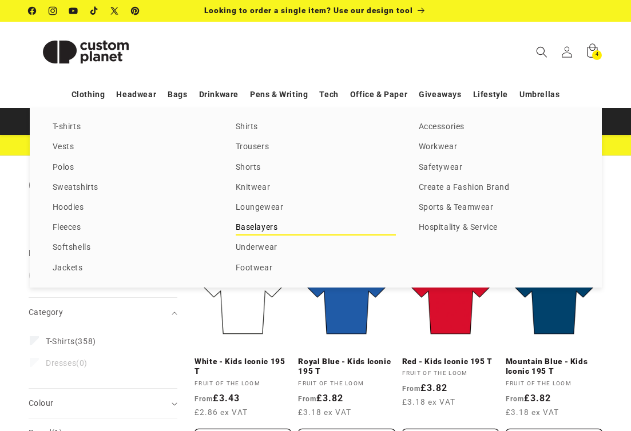
drag, startPoint x: 263, startPoint y: 228, endPoint x: 103, endPoint y: 133, distance: 185.3
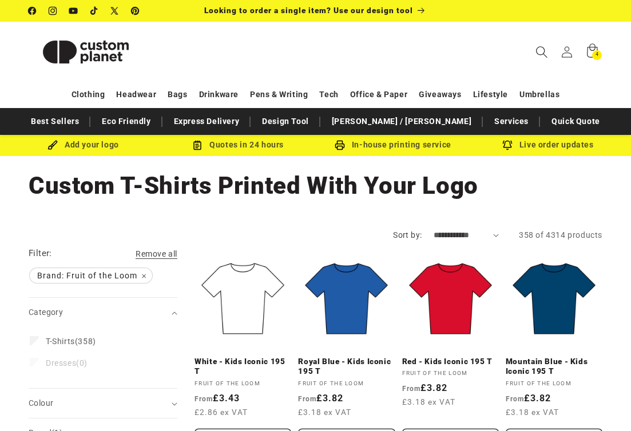
click at [541, 54] on icon "Search" at bounding box center [541, 51] width 11 height 11
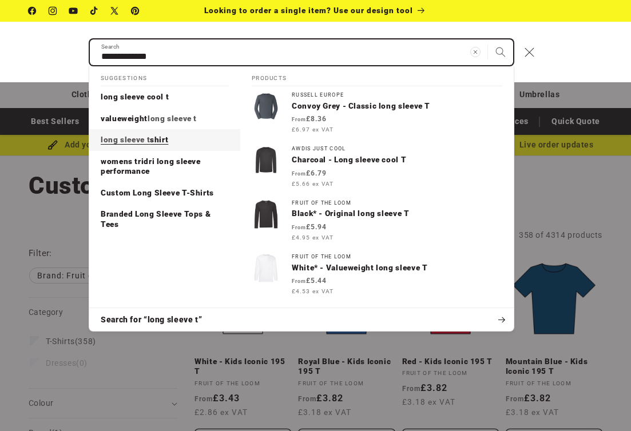
type input "**********"
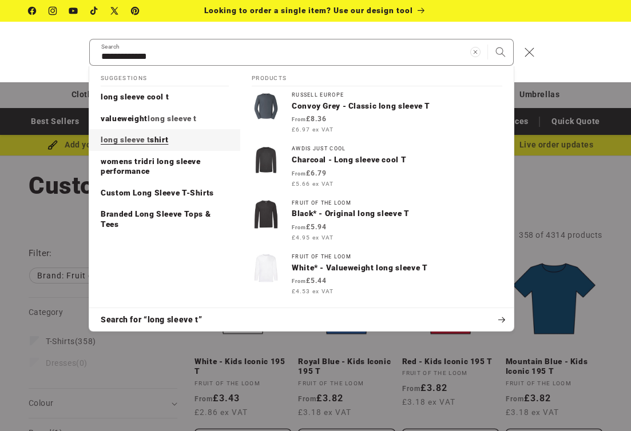
click at [166, 141] on span "shirt" at bounding box center [159, 139] width 18 height 9
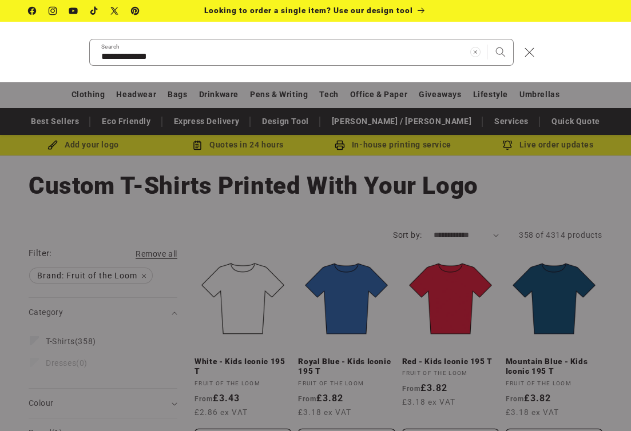
click at [0, 52] on div "Search" at bounding box center [0, 52] width 0 height 0
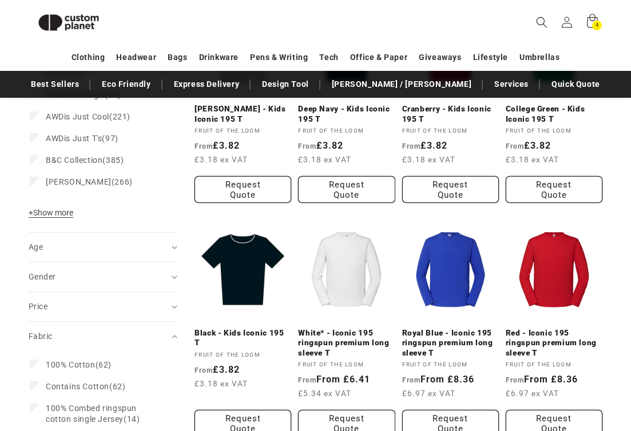
scroll to position [462, 0]
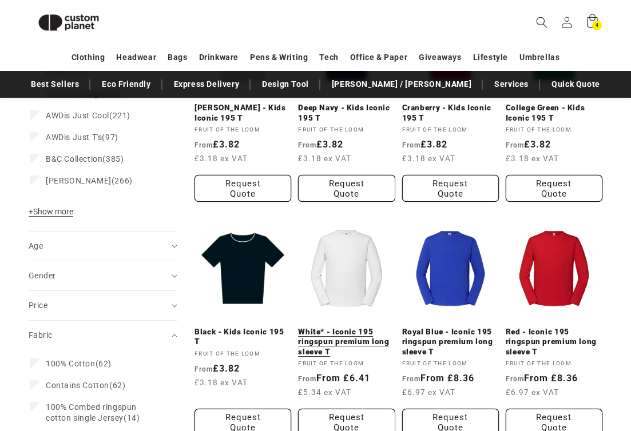
click at [358, 327] on link "White* - Iconic 195 ringspun premium long sleeve T" at bounding box center [346, 342] width 97 height 30
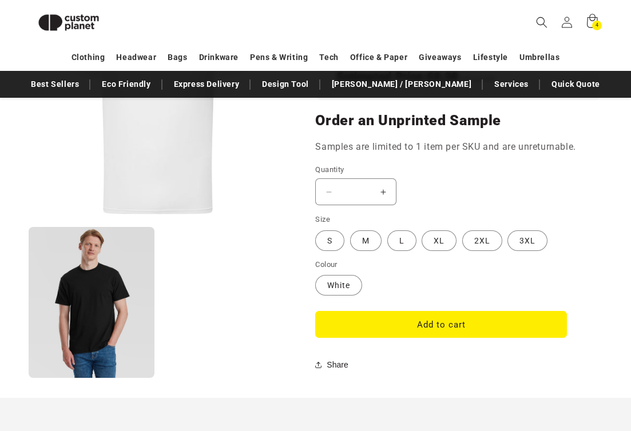
scroll to position [891, 0]
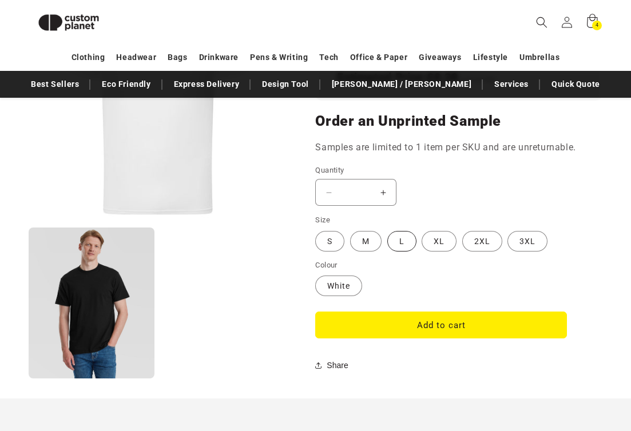
click at [402, 245] on label "L Variant sold out or unavailable" at bounding box center [401, 241] width 29 height 21
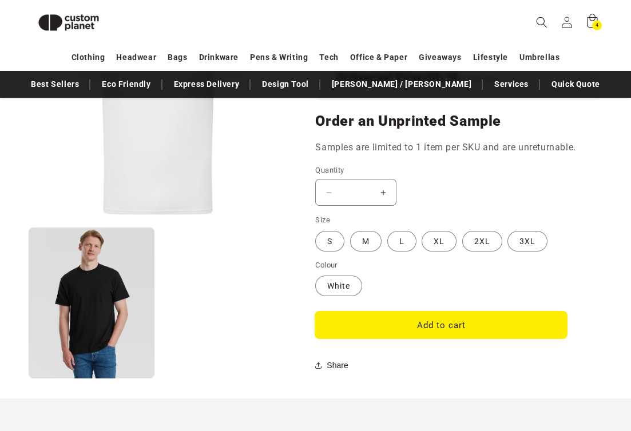
click at [396, 329] on button "Add to cart" at bounding box center [441, 325] width 252 height 27
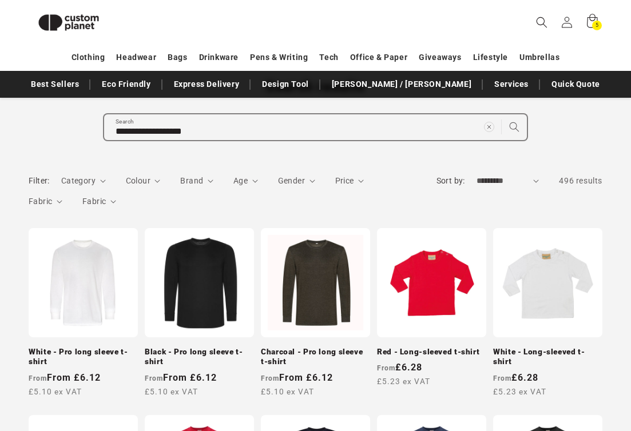
scroll to position [91, 0]
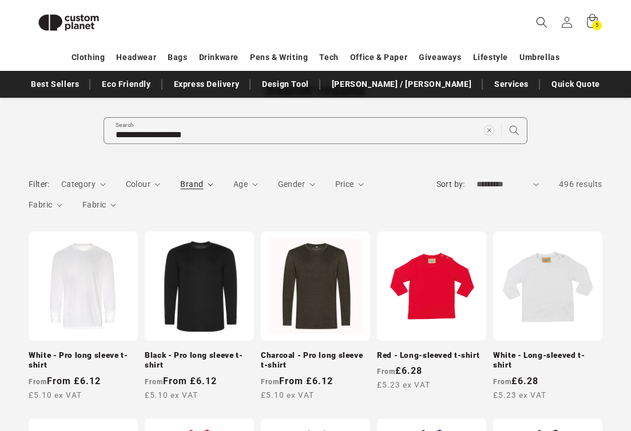
click at [208, 184] on icon "Brand (0 selected)" at bounding box center [211, 184] width 6 height 3
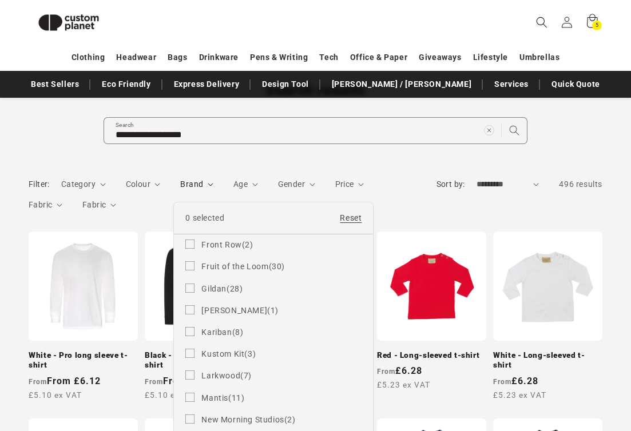
scroll to position [263, 0]
click at [240, 269] on span "Fruit of the Loom" at bounding box center [234, 268] width 67 height 9
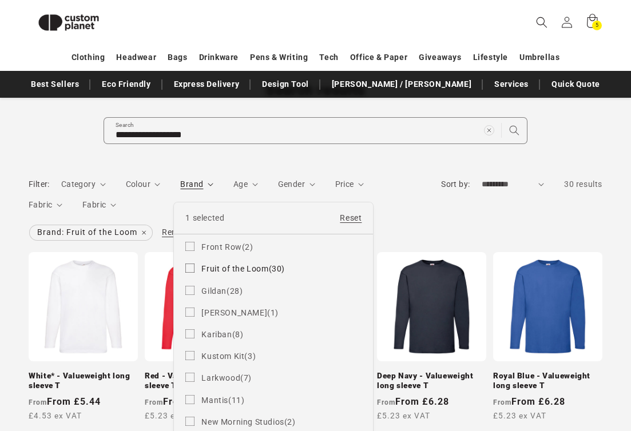
click at [180, 190] on summary "Brand" at bounding box center [196, 184] width 33 height 12
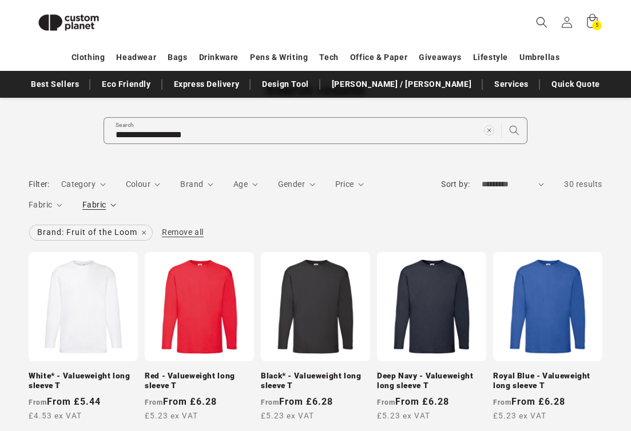
click at [112, 202] on summary "Fabric" at bounding box center [99, 205] width 34 height 12
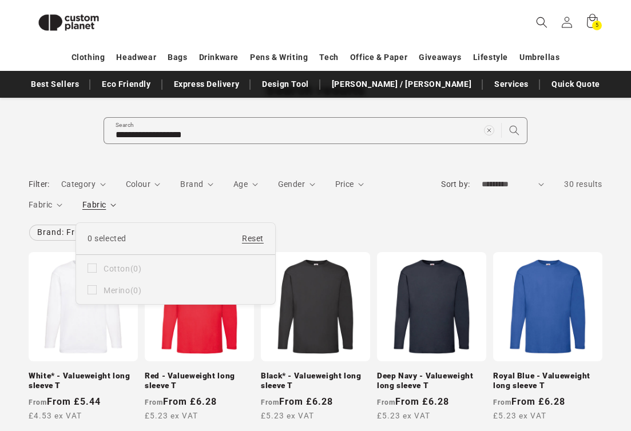
click at [82, 211] on summary "Fabric" at bounding box center [99, 205] width 34 height 12
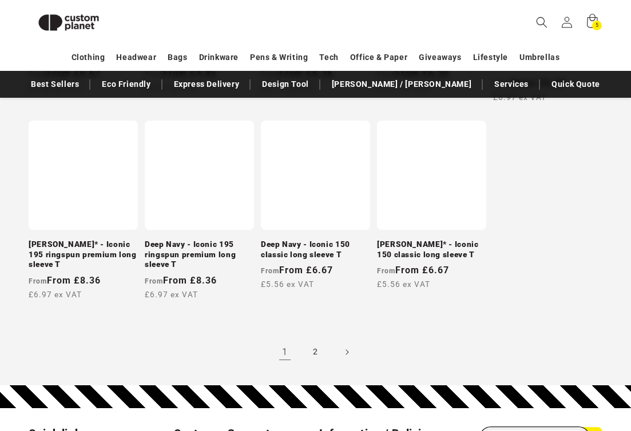
scroll to position [996, 0]
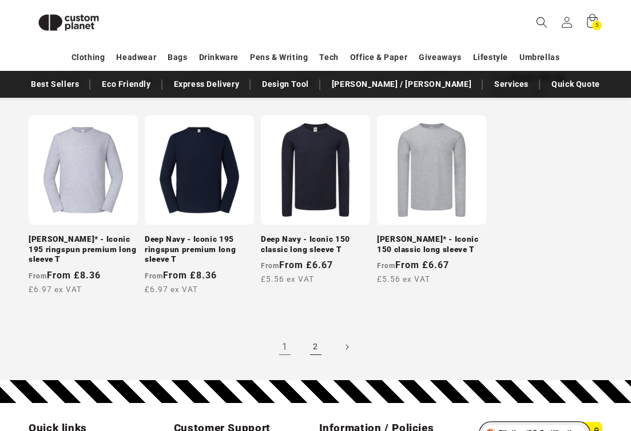
click at [312, 347] on link "2" at bounding box center [315, 346] width 25 height 25
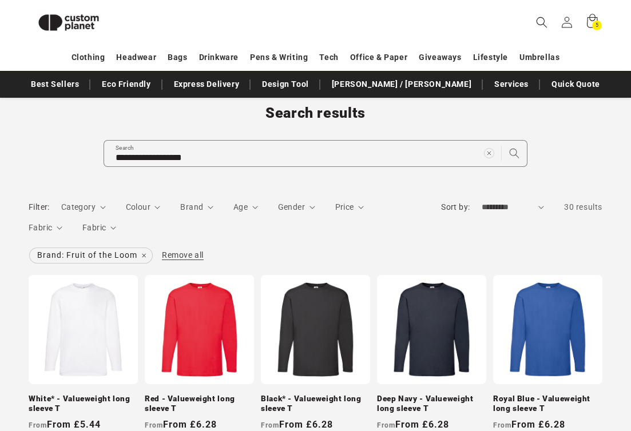
scroll to position [66, 0]
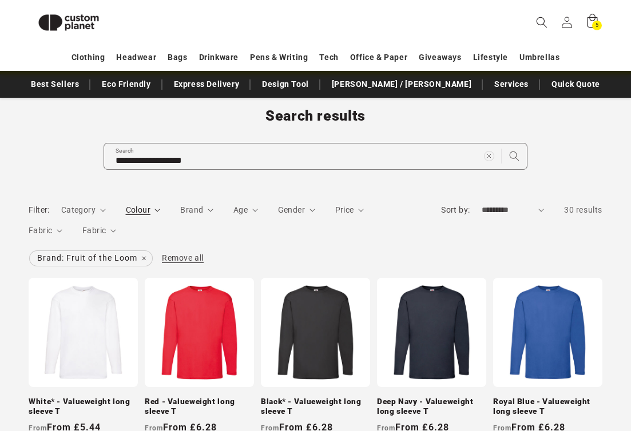
click at [158, 210] on icon "Colour (0 selected)" at bounding box center [157, 210] width 6 height 3
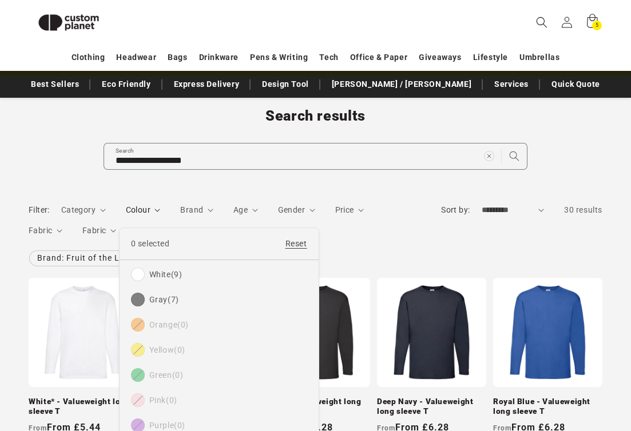
scroll to position [101, 0]
click at [161, 216] on summary "Colour" at bounding box center [143, 210] width 35 height 12
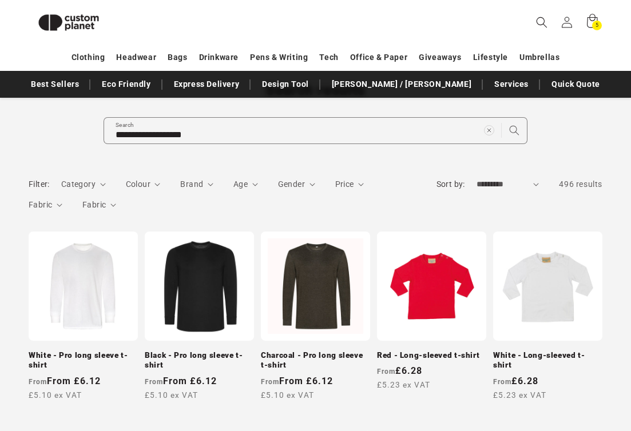
scroll to position [102, 0]
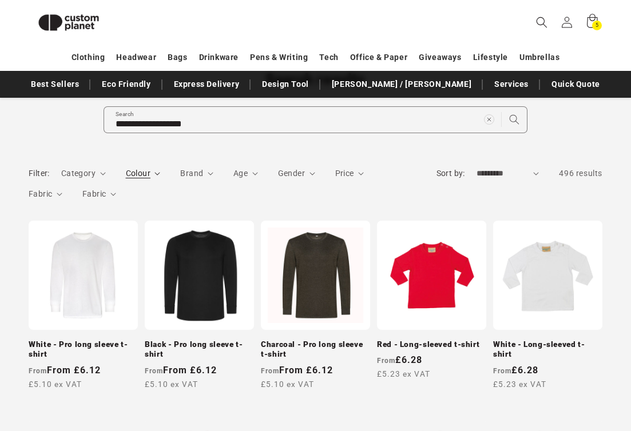
click at [155, 170] on summary "Colour" at bounding box center [143, 173] width 35 height 12
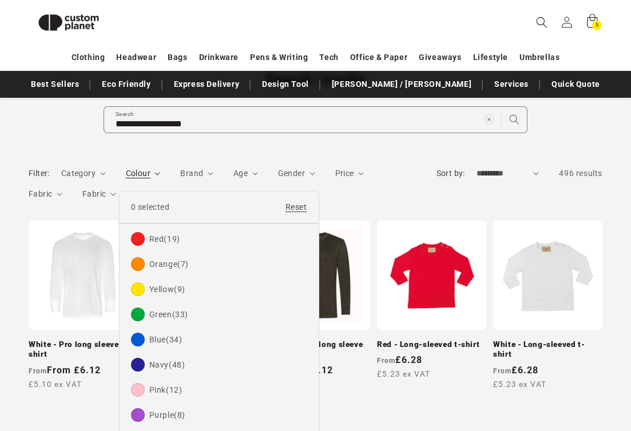
click at [155, 170] on summary "Colour" at bounding box center [143, 173] width 35 height 12
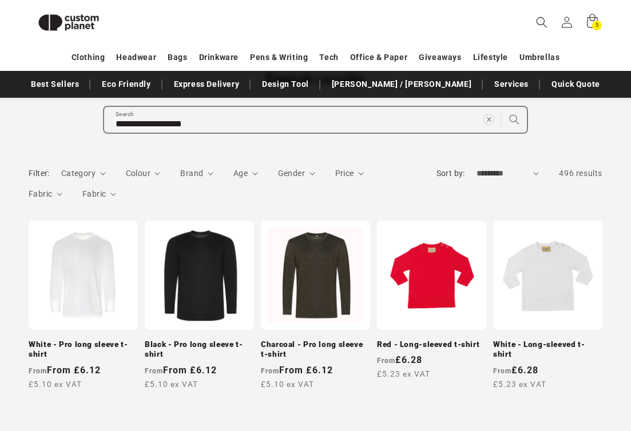
click at [485, 121] on icon "Clear search term" at bounding box center [488, 119] width 11 height 11
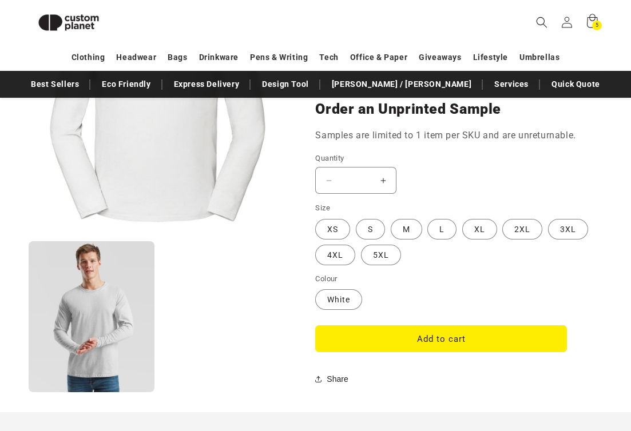
scroll to position [967, 0]
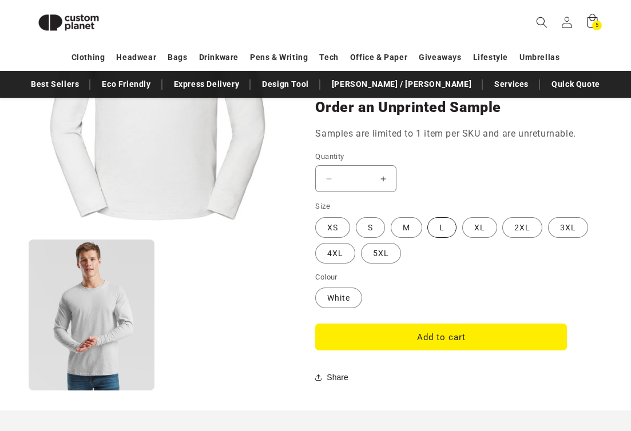
click at [433, 229] on label "L Variant sold out or unavailable" at bounding box center [441, 227] width 29 height 21
click at [374, 341] on button "Add to cart" at bounding box center [441, 337] width 252 height 27
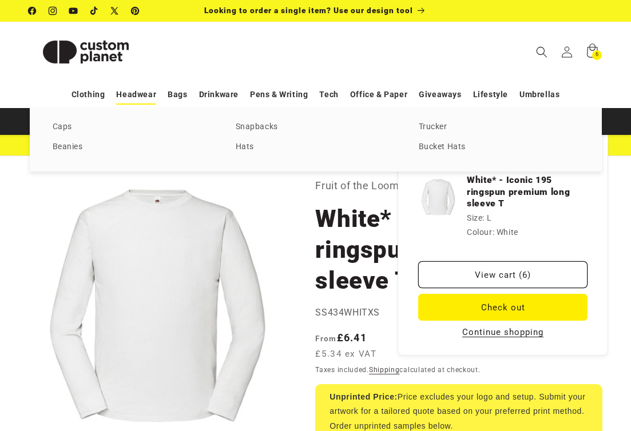
click at [143, 94] on link "Headwear" at bounding box center [136, 95] width 40 height 20
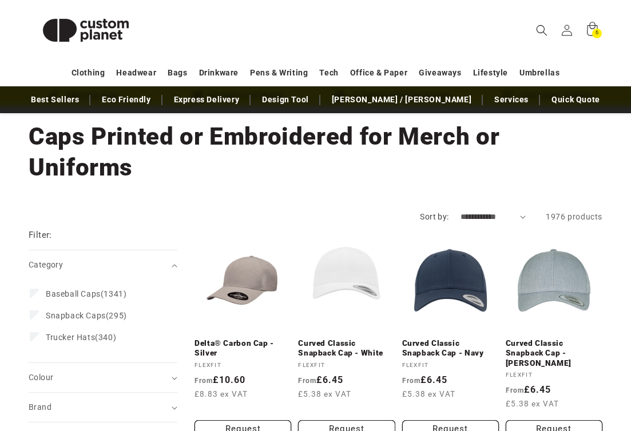
scroll to position [79, 0]
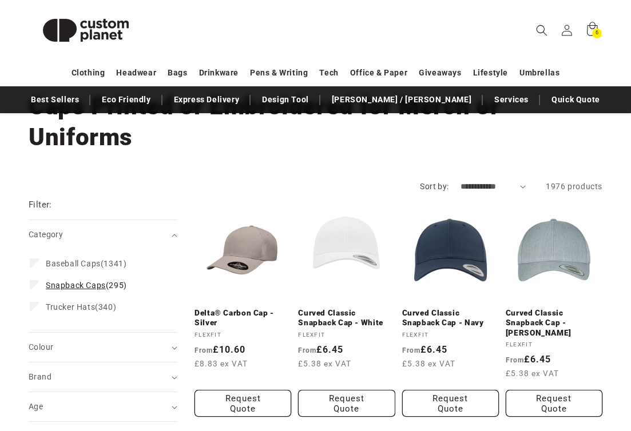
click at [77, 282] on span "Snapback Caps" at bounding box center [76, 285] width 60 height 9
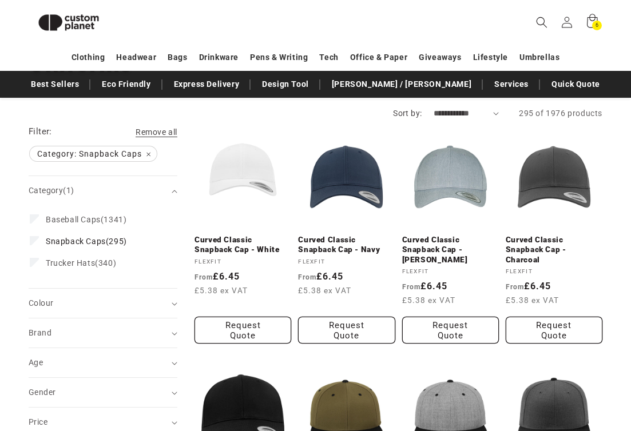
scroll to position [137, 0]
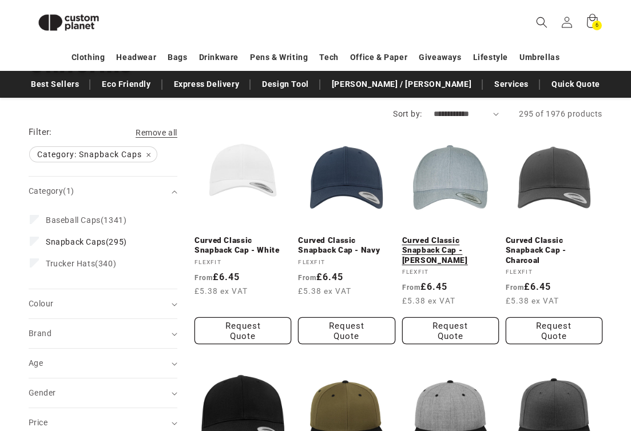
click at [466, 236] on link "Curved Classic Snapback Cap - [PERSON_NAME]" at bounding box center [450, 251] width 97 height 30
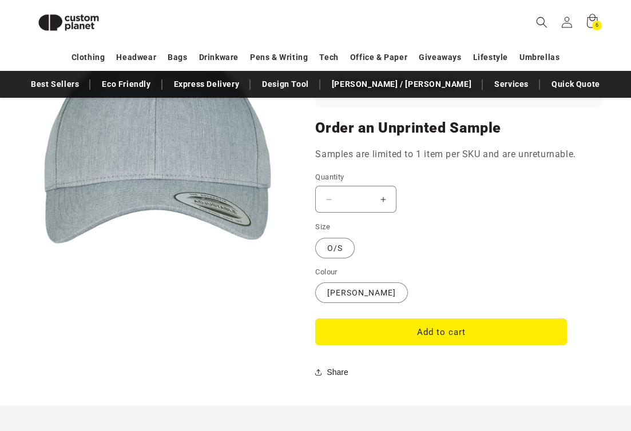
scroll to position [916, 0]
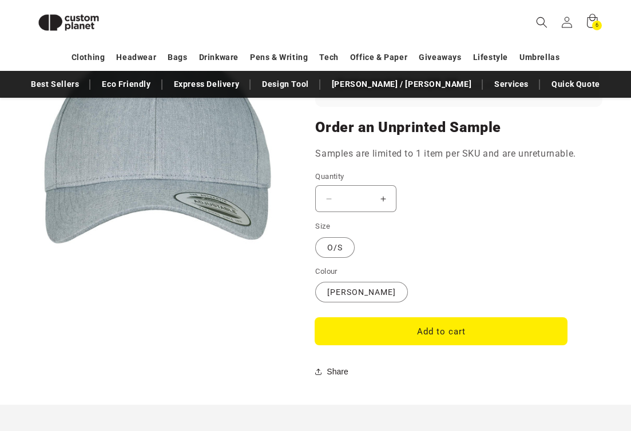
click at [368, 336] on button "Add to cart" at bounding box center [441, 331] width 252 height 27
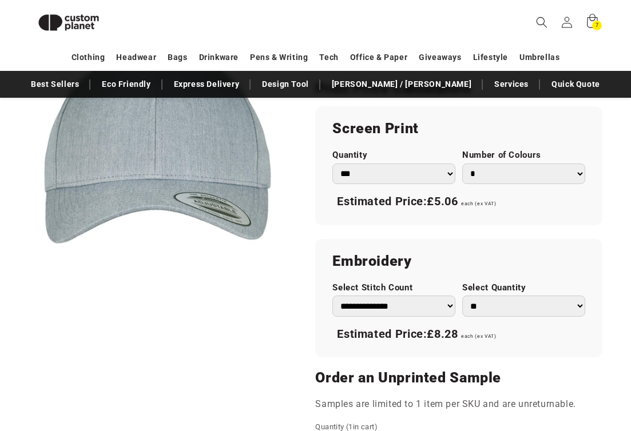
scroll to position [657, 0]
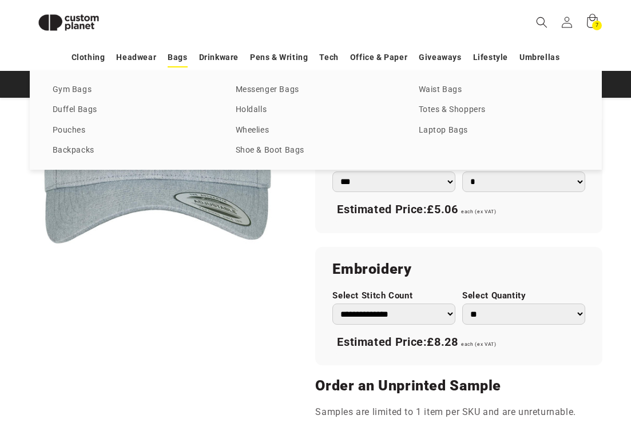
click at [182, 61] on link "Bags" at bounding box center [176, 57] width 19 height 20
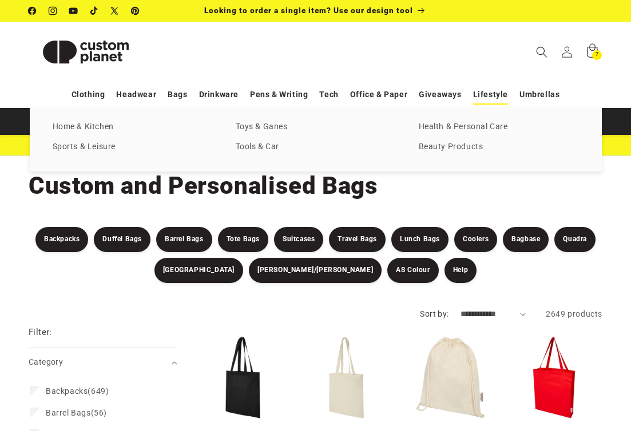
click at [484, 94] on link "Lifestyle" at bounding box center [490, 95] width 35 height 20
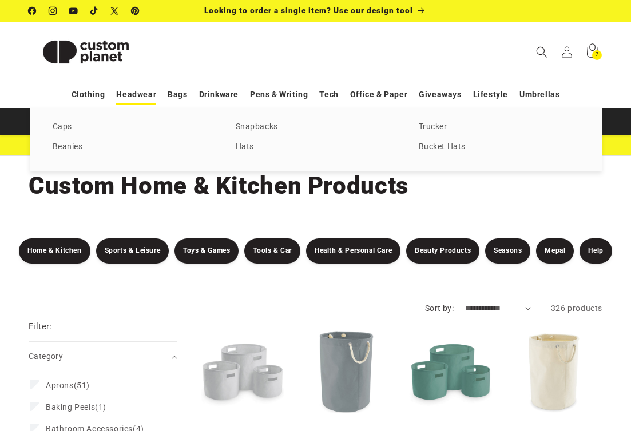
click at [140, 94] on link "Headwear" at bounding box center [136, 95] width 40 height 20
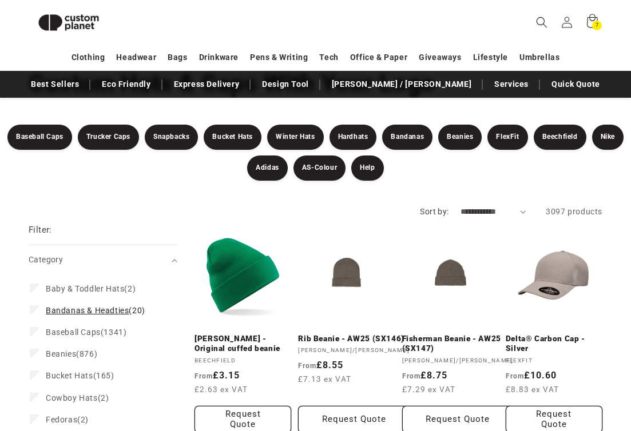
scroll to position [123, 0]
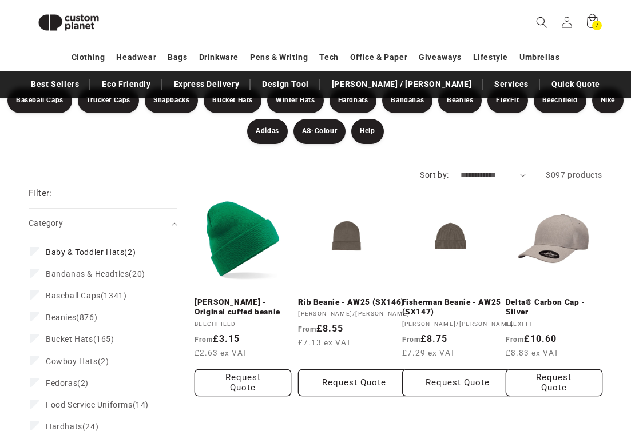
click at [114, 254] on span "Baby & Toddler Hats" at bounding box center [85, 252] width 78 height 9
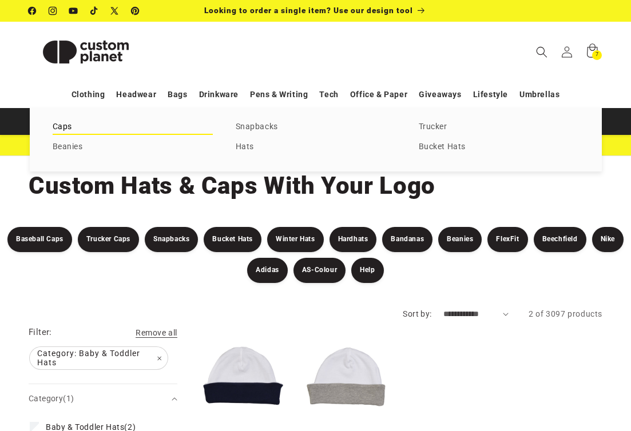
click at [62, 122] on link "Caps" at bounding box center [133, 126] width 160 height 15
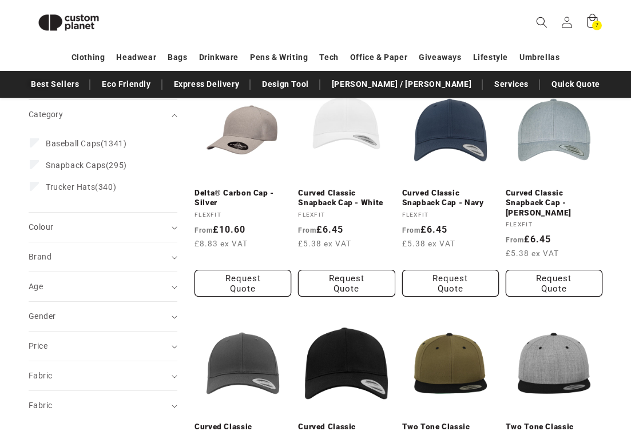
scroll to position [175, 0]
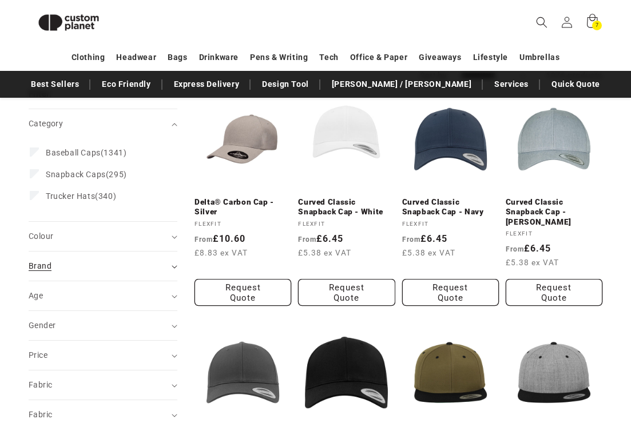
click at [177, 271] on summary "Brand (0)" at bounding box center [103, 266] width 149 height 29
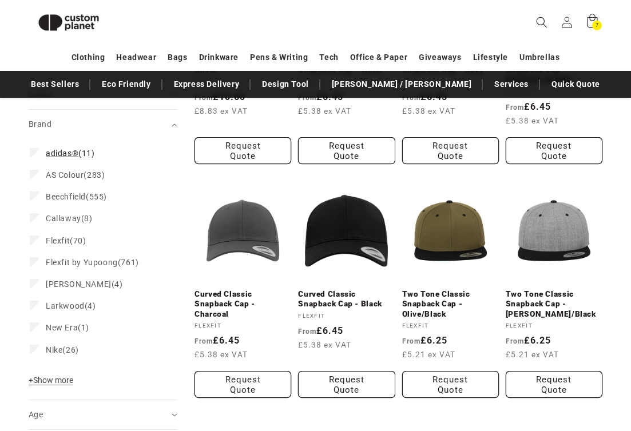
scroll to position [318, 0]
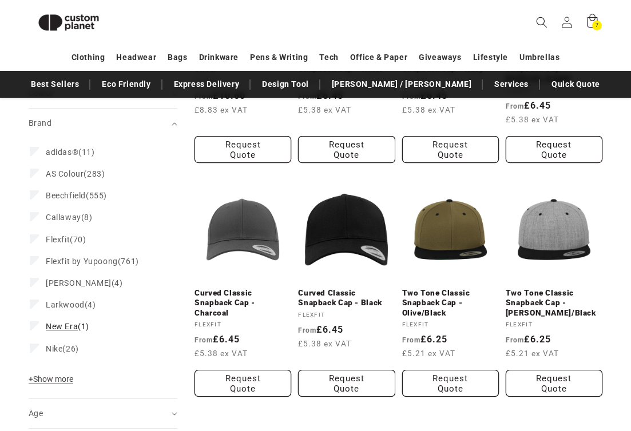
click at [69, 322] on span "New Era" at bounding box center [62, 326] width 32 height 9
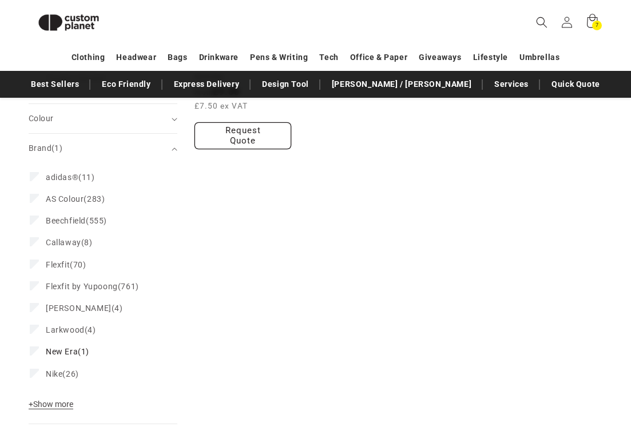
scroll to position [325, 0]
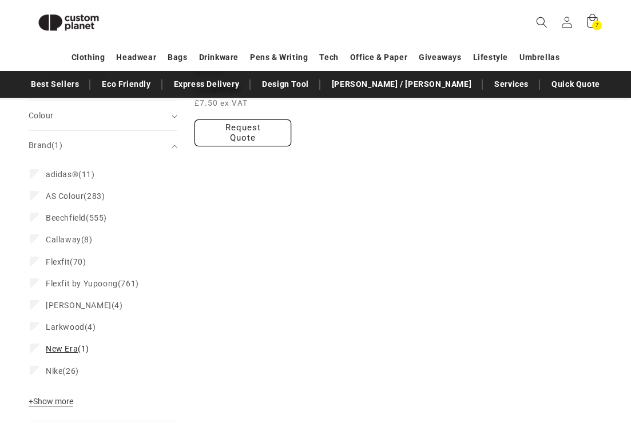
click at [66, 350] on span "New Era" at bounding box center [62, 348] width 32 height 9
click at [48, 401] on span "+ Show more" at bounding box center [51, 401] width 45 height 9
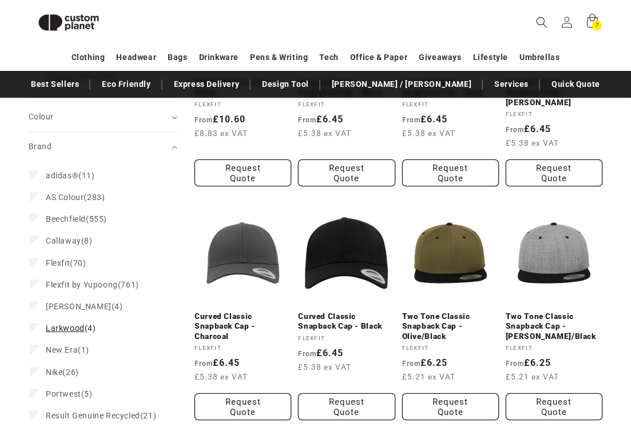
scroll to position [289, 0]
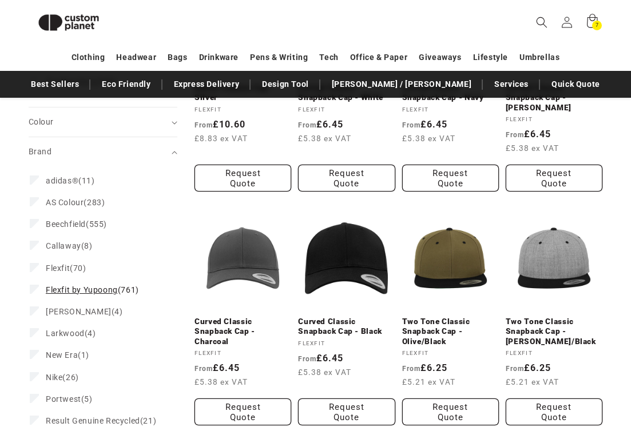
click at [101, 289] on span "Flexfit by Yupoong" at bounding box center [82, 289] width 72 height 9
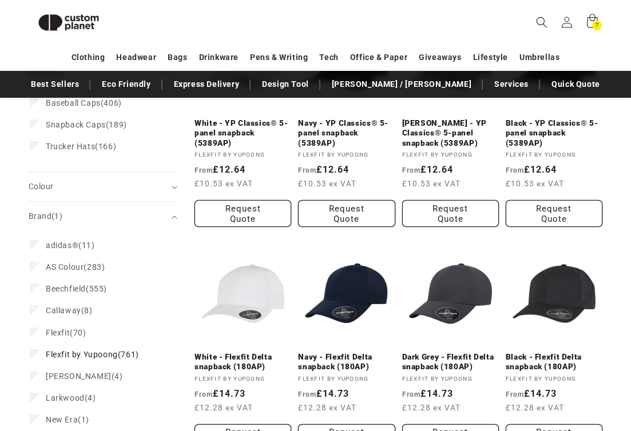
scroll to position [258, 0]
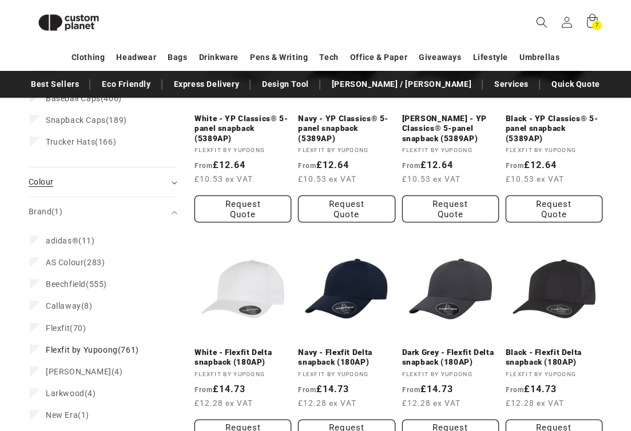
click at [174, 181] on icon "Colour (0 selected)" at bounding box center [174, 182] width 6 height 3
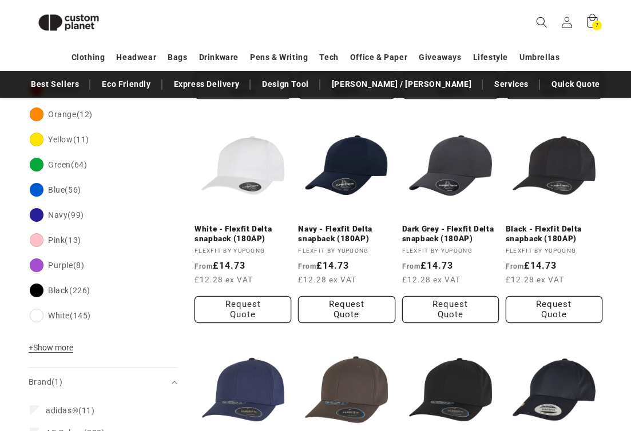
scroll to position [388, 0]
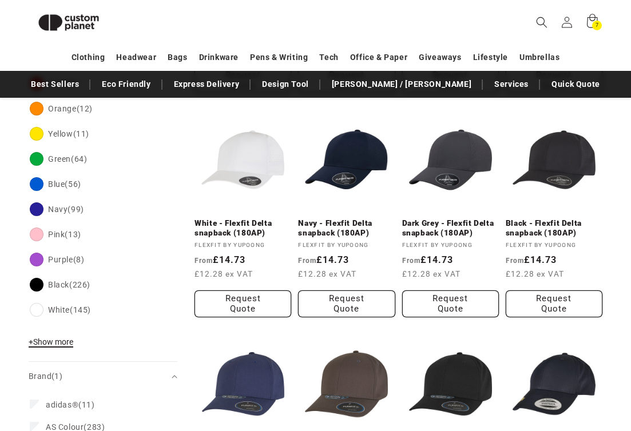
click at [55, 343] on span "+ Show more" at bounding box center [51, 341] width 45 height 9
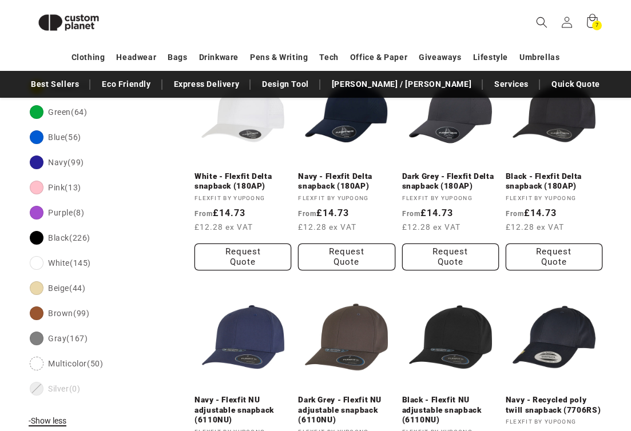
scroll to position [436, 0]
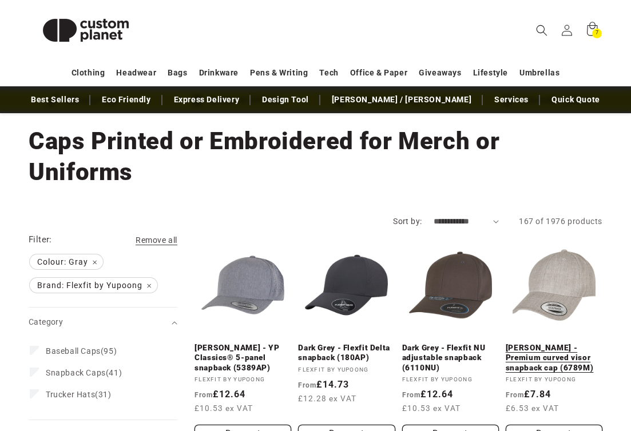
scroll to position [47, 0]
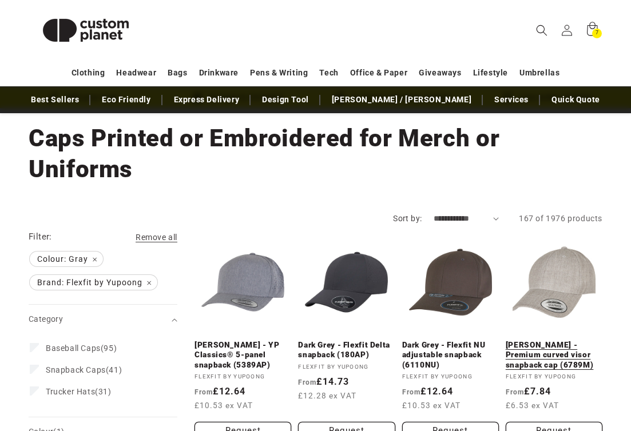
click at [556, 349] on link "[PERSON_NAME] - Premium curved visor snapback cap (6789M)" at bounding box center [553, 355] width 97 height 30
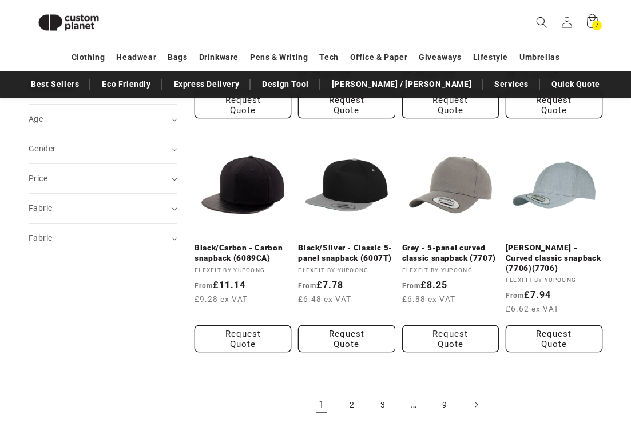
scroll to position [1097, 0]
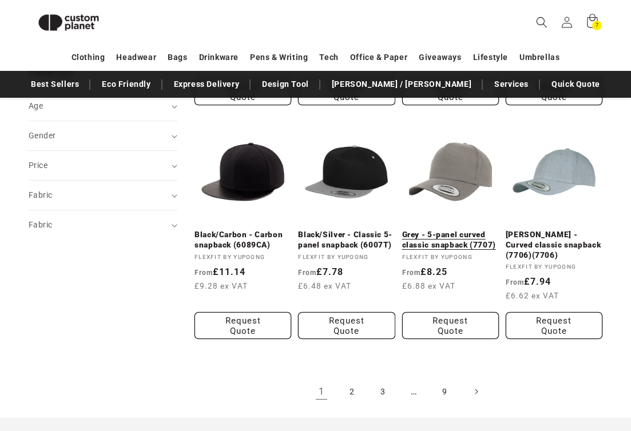
click at [468, 230] on link "Grey - 5-panel curved classic snapback (7707)" at bounding box center [450, 240] width 97 height 20
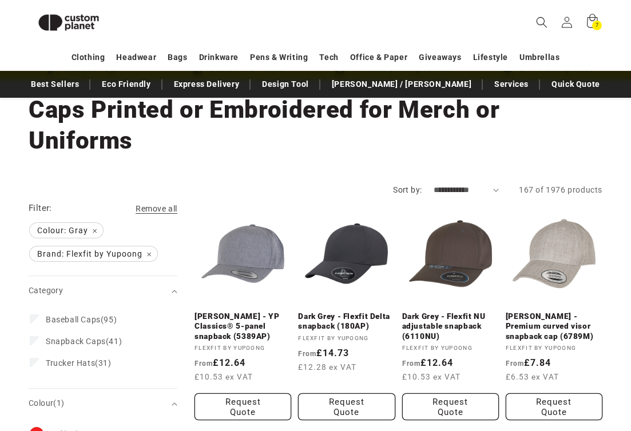
scroll to position [0, 0]
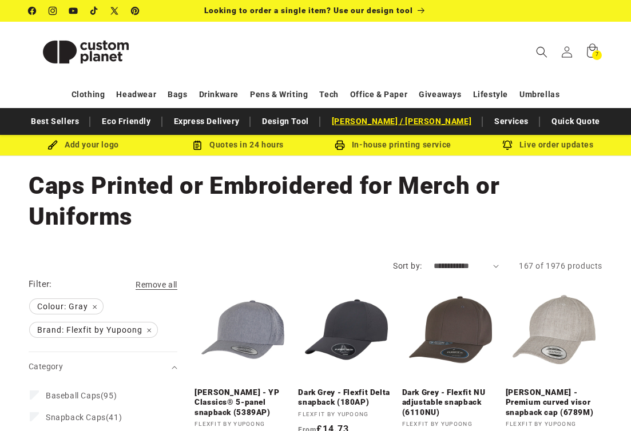
click at [403, 122] on link "[PERSON_NAME] / [PERSON_NAME]" at bounding box center [401, 121] width 151 height 20
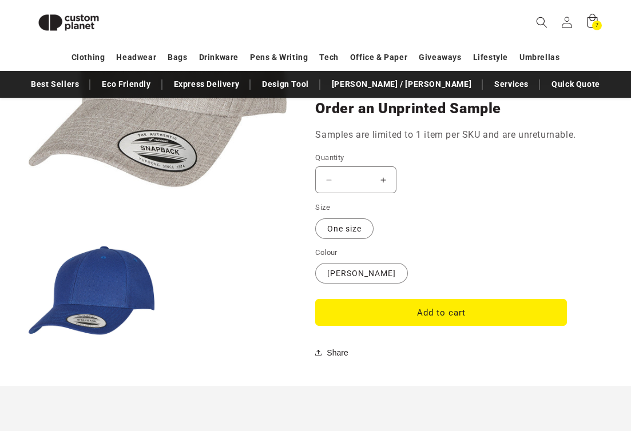
scroll to position [965, 0]
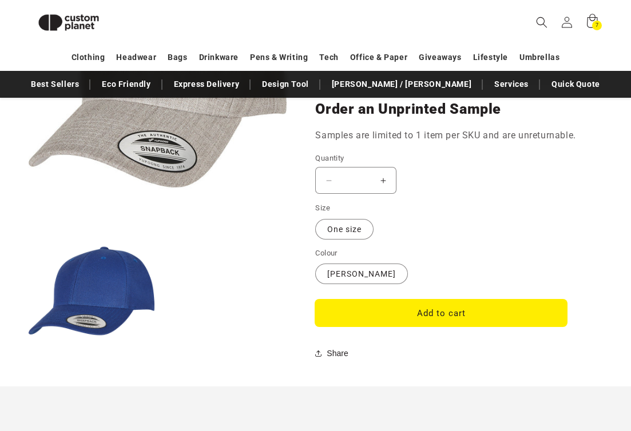
click at [446, 313] on button "Add to cart" at bounding box center [441, 313] width 252 height 27
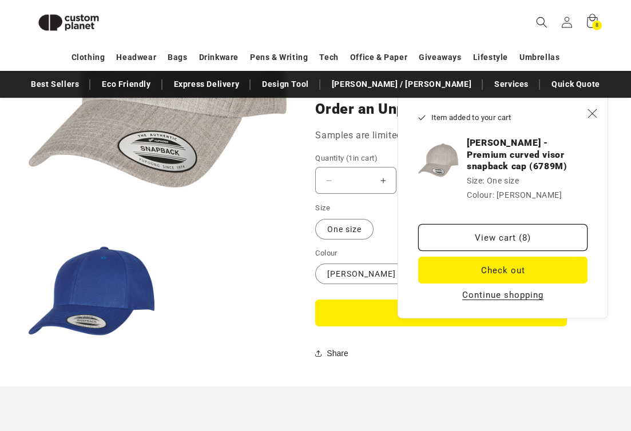
click at [279, 324] on ul "Open media 1 in modal Open media 2 in modal" at bounding box center [158, 158] width 258 height 416
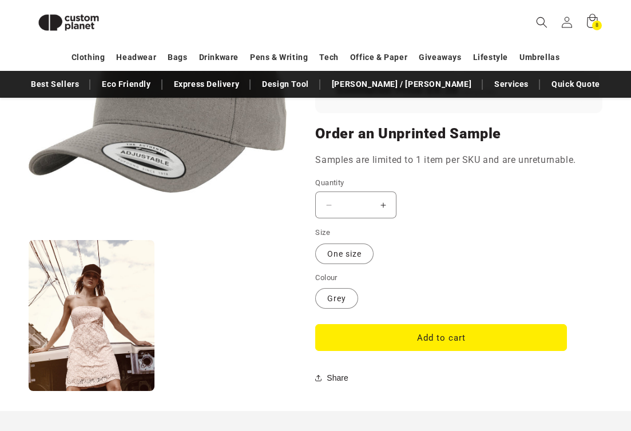
scroll to position [910, 0]
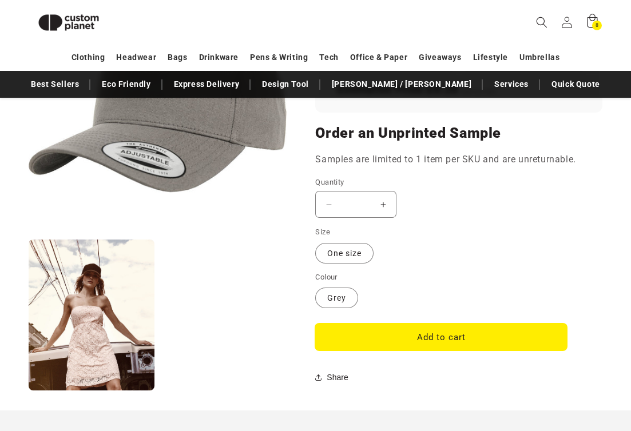
click at [401, 337] on button "Add to cart" at bounding box center [441, 337] width 252 height 27
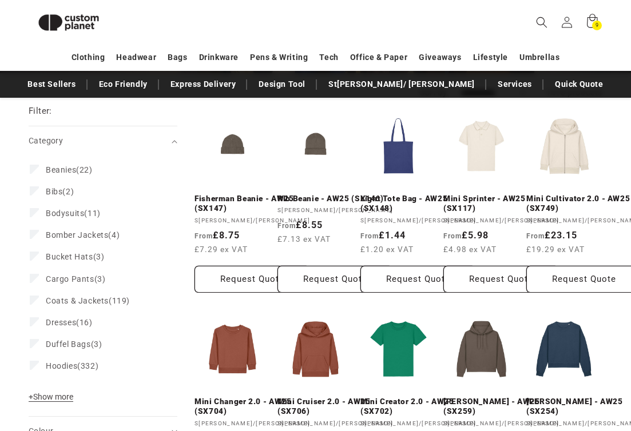
scroll to position [236, 0]
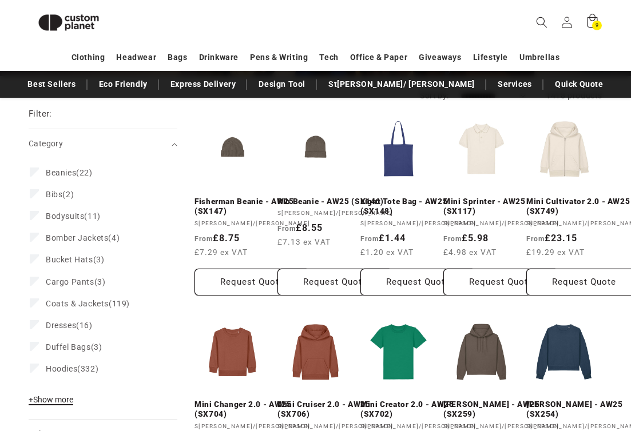
click at [30, 399] on span "+" at bounding box center [31, 399] width 5 height 9
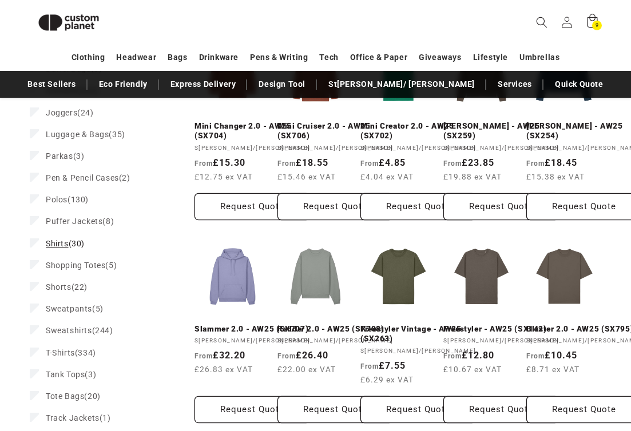
scroll to position [533, 0]
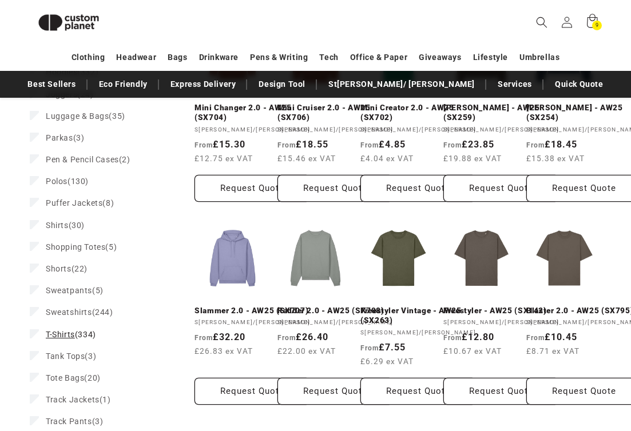
click at [62, 332] on span "T-Shirts" at bounding box center [60, 334] width 29 height 9
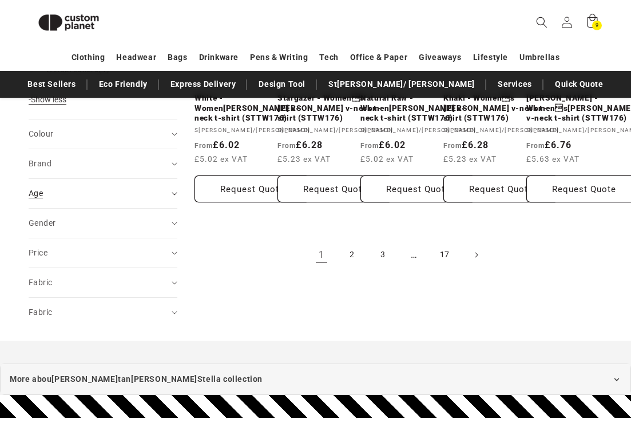
scroll to position [916, 0]
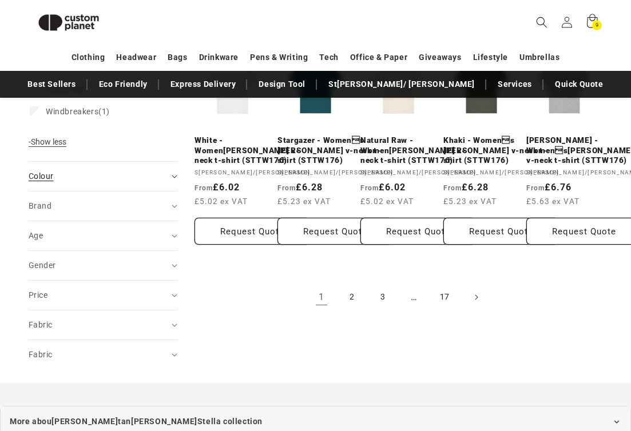
click at [171, 178] on icon "Colour (0 selected)" at bounding box center [174, 176] width 6 height 3
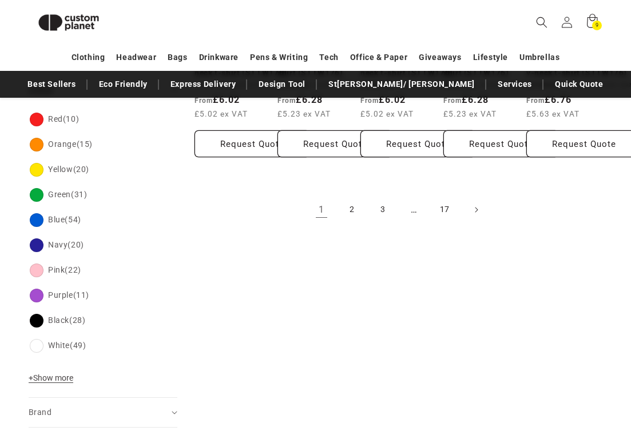
scroll to position [1016, 0]
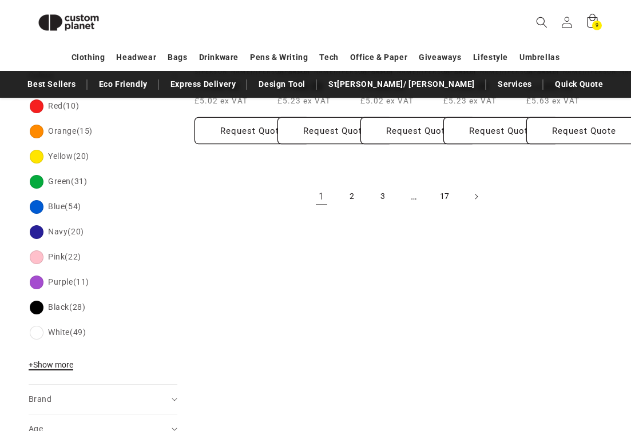
click at [69, 366] on span "+ Show more" at bounding box center [51, 364] width 45 height 9
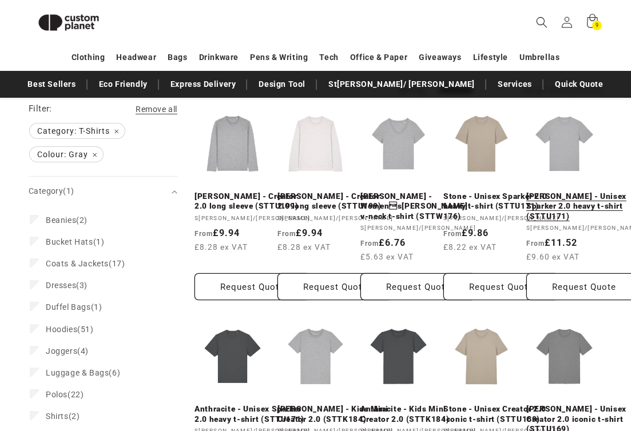
scroll to position [220, 0]
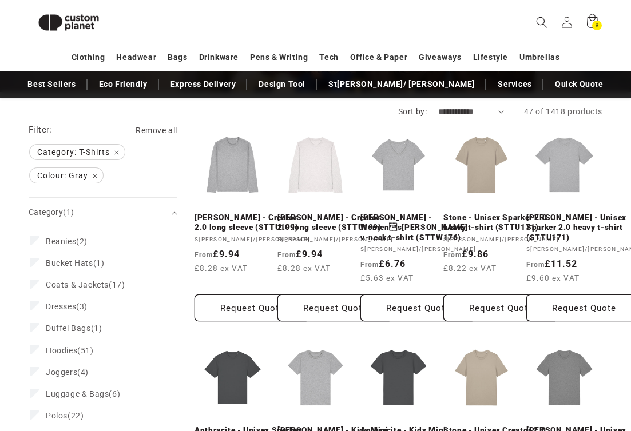
click at [557, 231] on link "[PERSON_NAME] - Unisex Sparker 2.0 heavy t-shirt (STTU171)" at bounding box center [583, 228] width 115 height 30
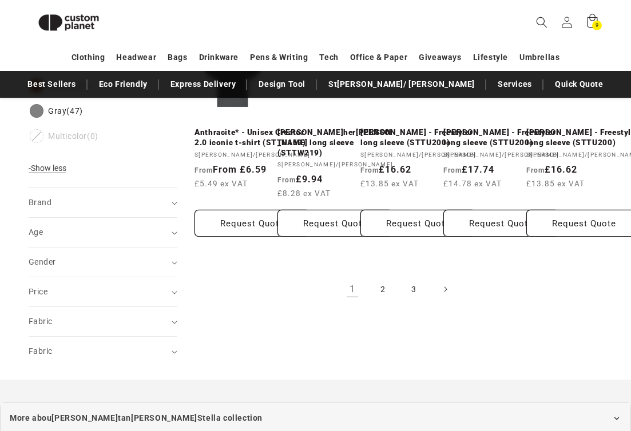
scroll to position [945, 0]
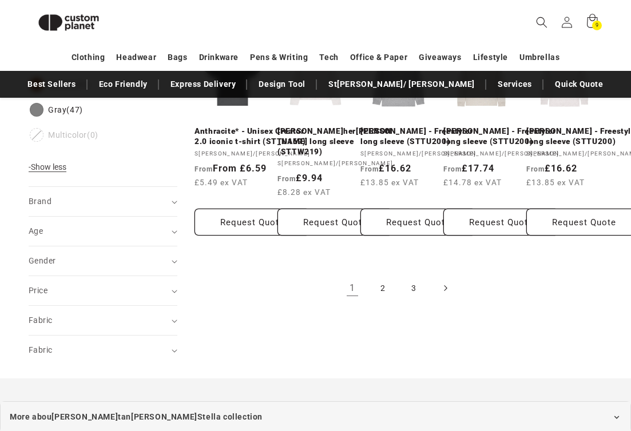
click at [444, 291] on icon "Next page" at bounding box center [445, 288] width 3 height 6
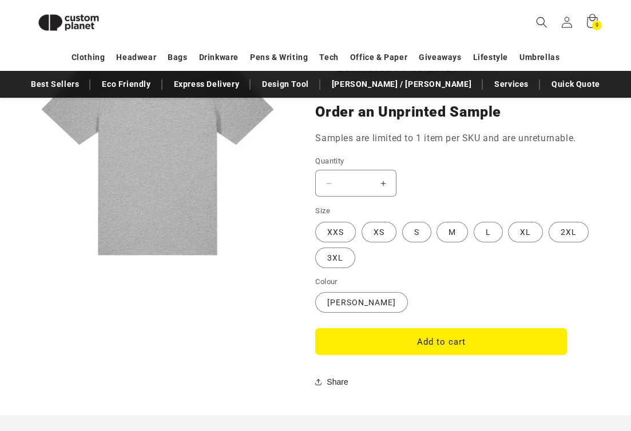
scroll to position [963, 0]
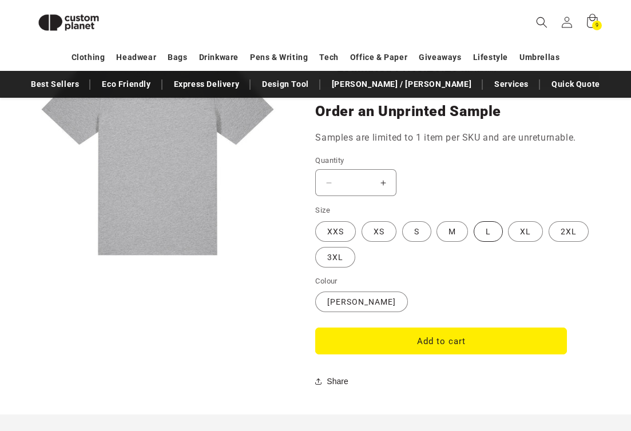
click at [483, 226] on label "L Variant sold out or unavailable" at bounding box center [487, 231] width 29 height 21
click at [397, 340] on button "Add to cart" at bounding box center [441, 341] width 252 height 27
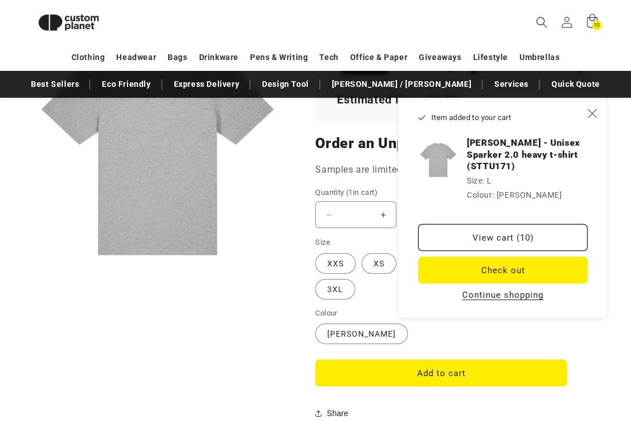
scroll to position [920, 0]
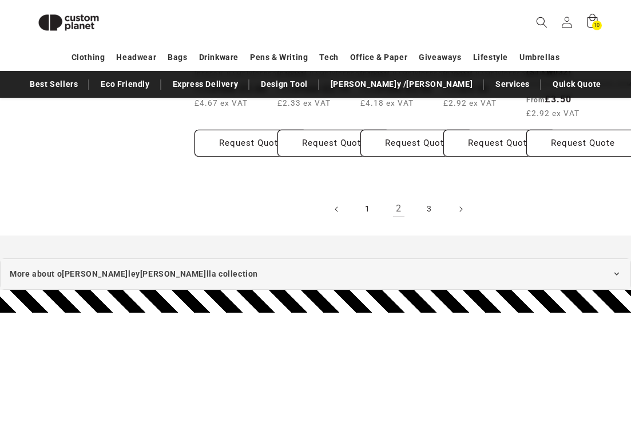
scroll to position [1044, 0]
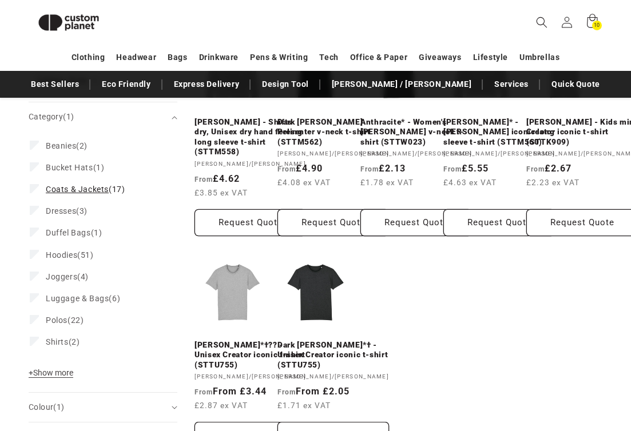
scroll to position [322, 0]
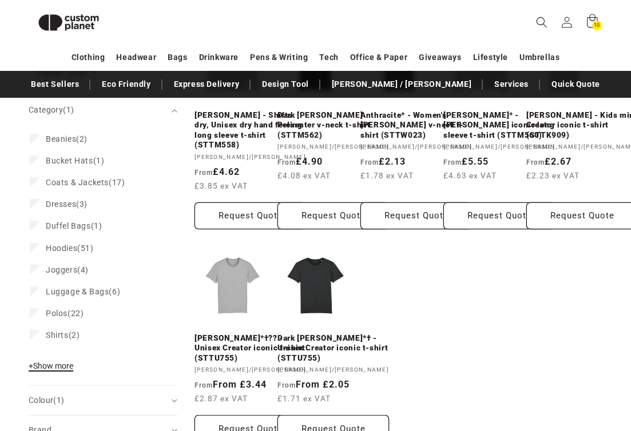
click at [53, 365] on span "+ Show more" at bounding box center [51, 365] width 45 height 9
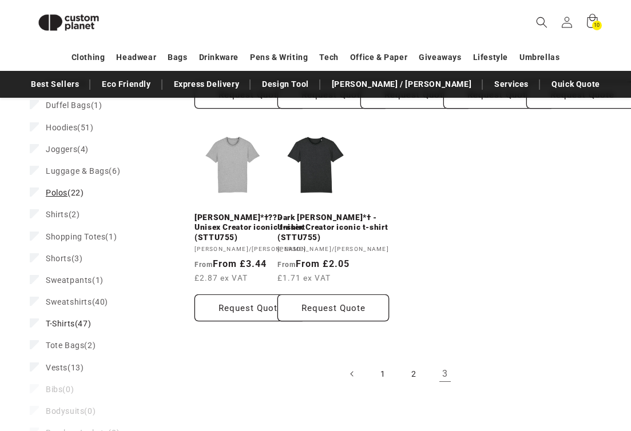
scroll to position [446, 0]
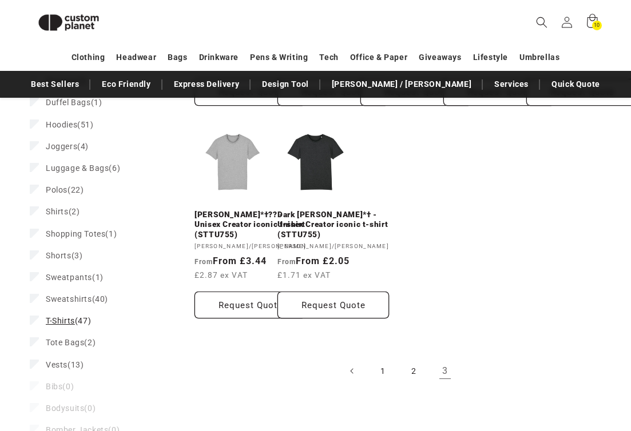
click at [54, 326] on label "T-Shirts (47) T-Shirts (47 products)" at bounding box center [99, 321] width 139 height 22
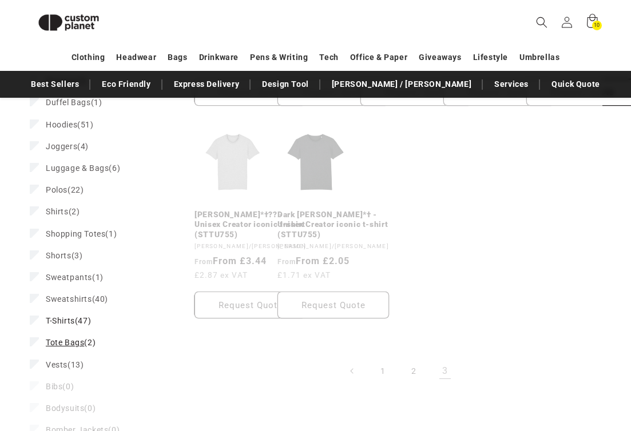
scroll to position [394, 0]
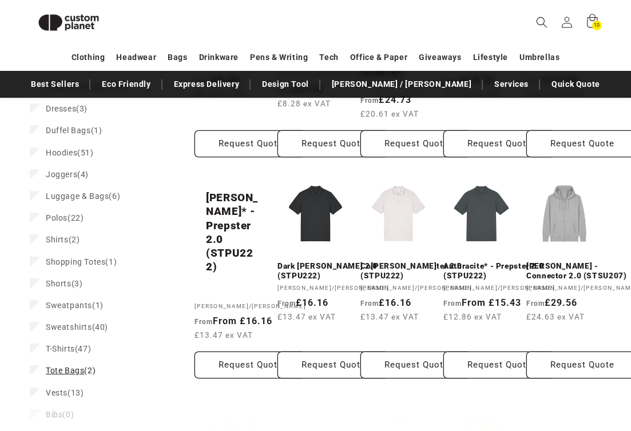
click at [73, 372] on span "Tote Bags" at bounding box center [65, 370] width 38 height 9
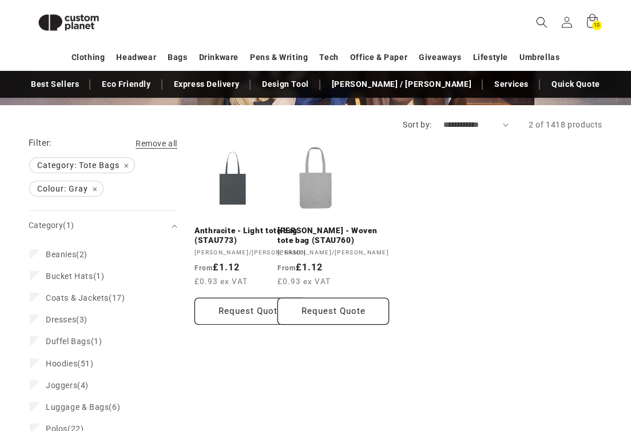
scroll to position [206, 0]
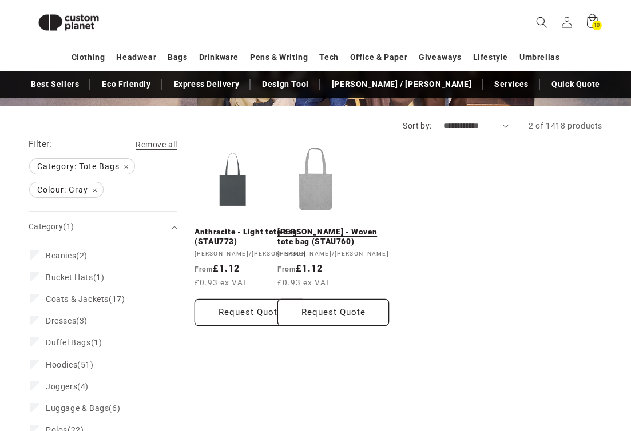
click at [315, 227] on link "[PERSON_NAME] - Woven tote bag (STAU760)" at bounding box center [332, 237] width 111 height 20
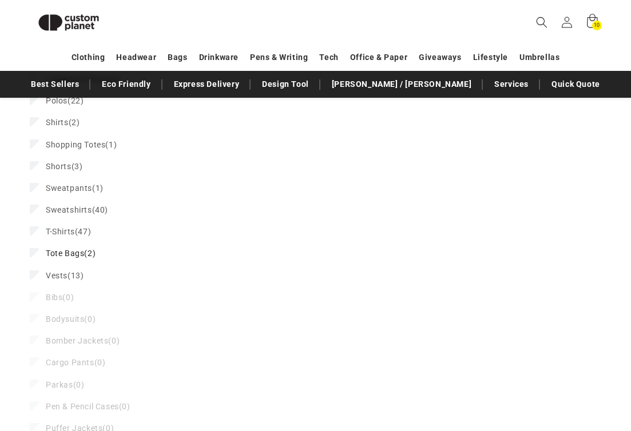
scroll to position [536, 0]
click at [37, 253] on icon at bounding box center [34, 251] width 6 height 4
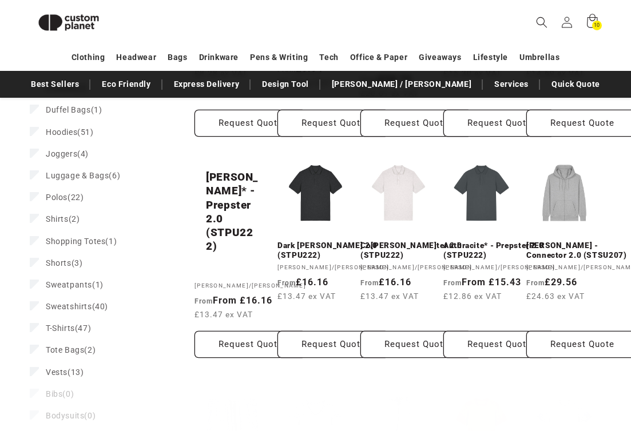
scroll to position [417, 0]
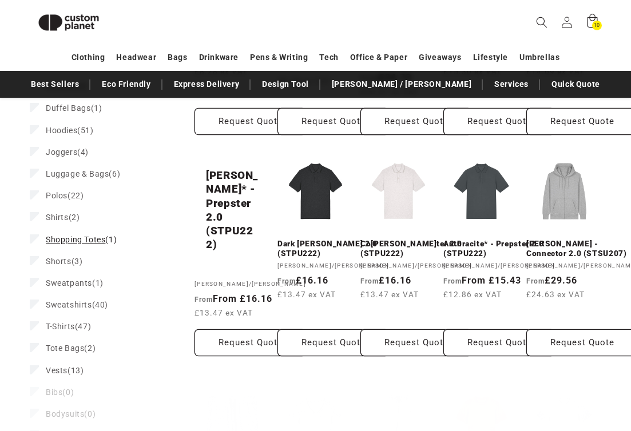
click at [87, 244] on span "Shopping Totes (1)" at bounding box center [81, 239] width 71 height 10
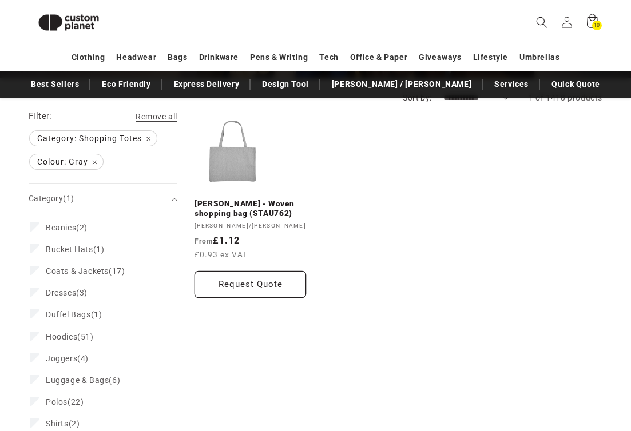
scroll to position [214, 0]
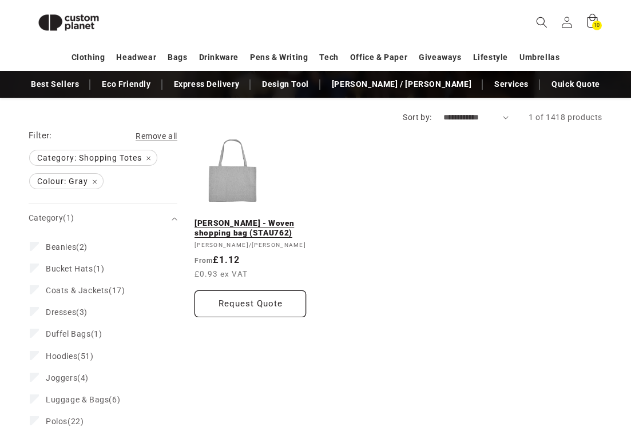
click at [225, 235] on link "[PERSON_NAME] - Woven shopping bag (STAU762)" at bounding box center [249, 228] width 111 height 20
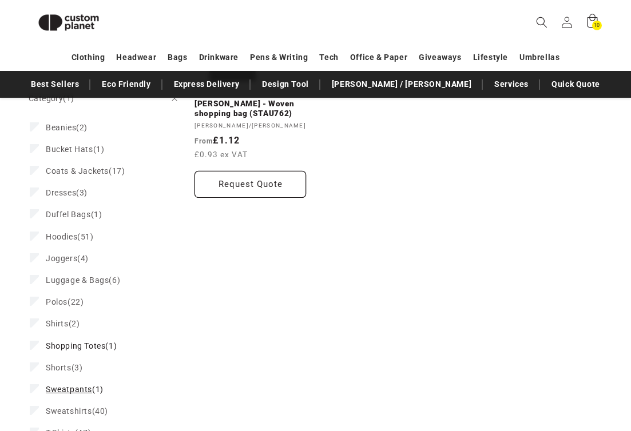
scroll to position [329, 0]
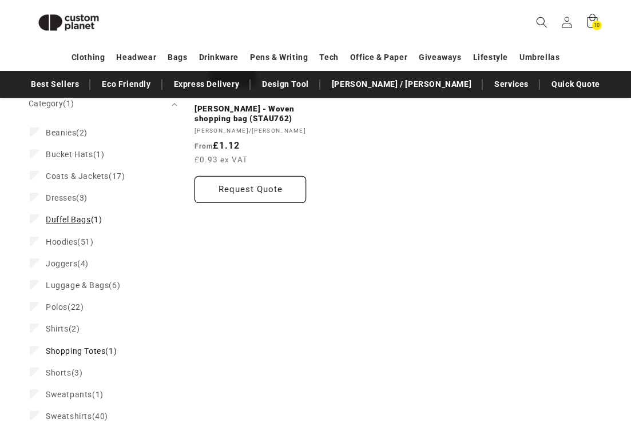
click at [73, 220] on span "Duffel Bags" at bounding box center [68, 219] width 45 height 9
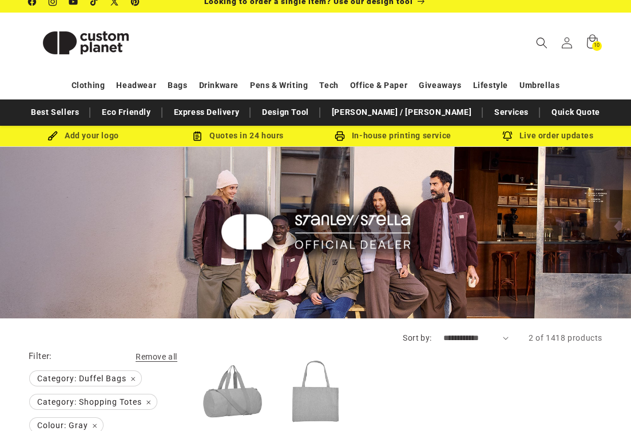
scroll to position [5, 0]
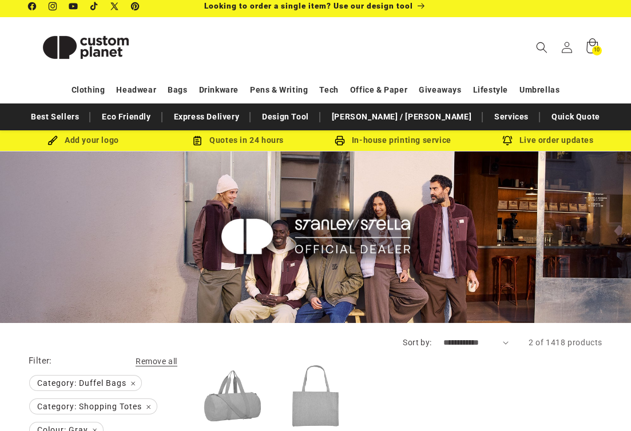
click at [590, 48] on icon at bounding box center [591, 47] width 27 height 27
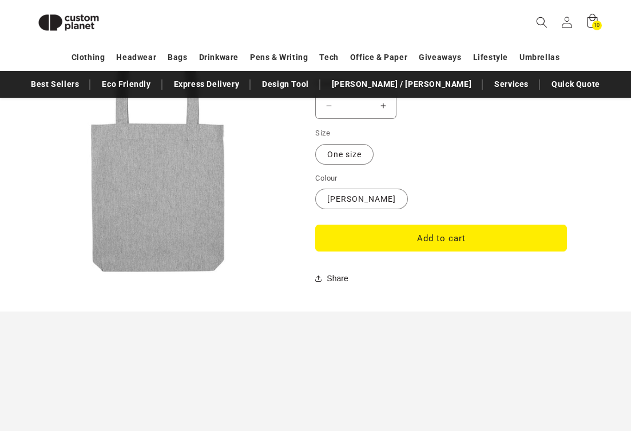
scroll to position [1040, 0]
click at [353, 224] on button "Add to cart" at bounding box center [441, 237] width 252 height 27
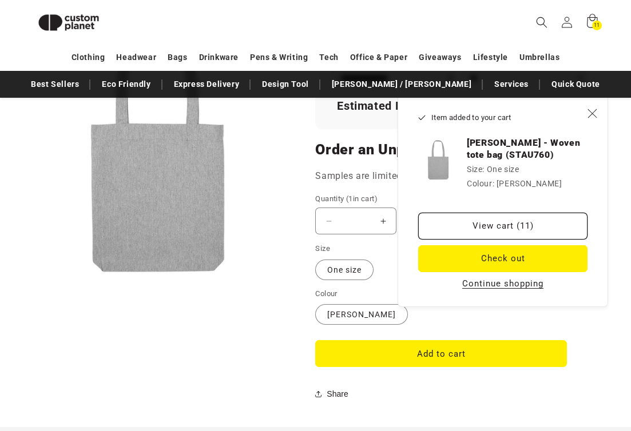
scroll to position [924, 0]
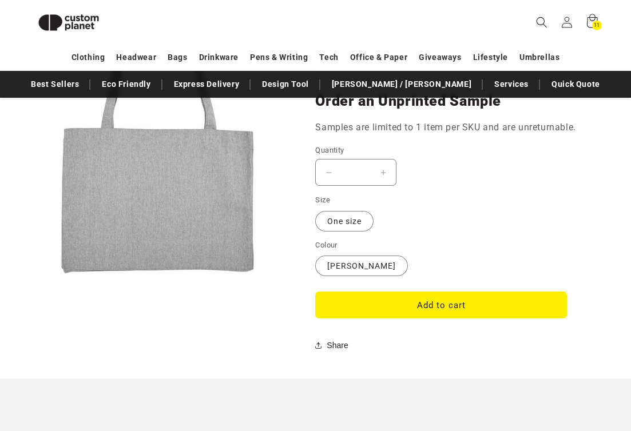
scroll to position [976, 0]
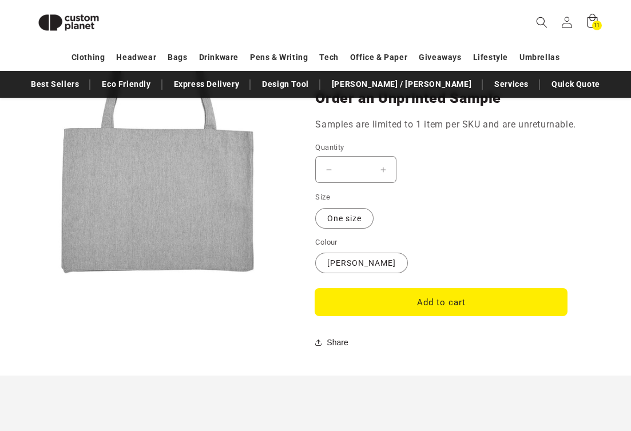
click at [348, 289] on button "Add to cart" at bounding box center [441, 302] width 252 height 27
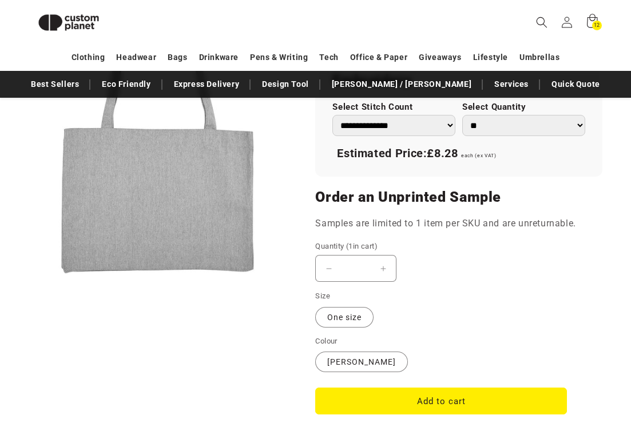
scroll to position [873, 0]
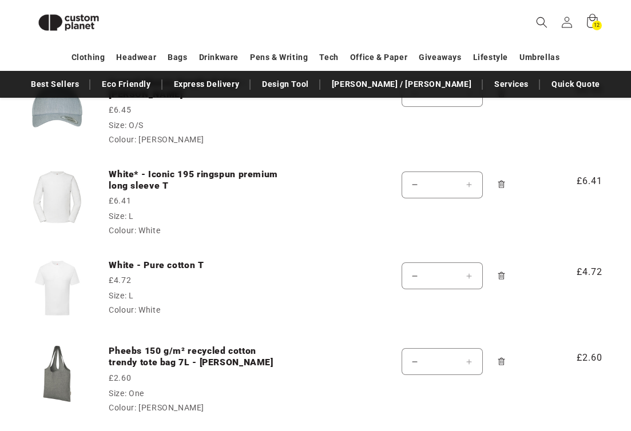
scroll to position [481, 0]
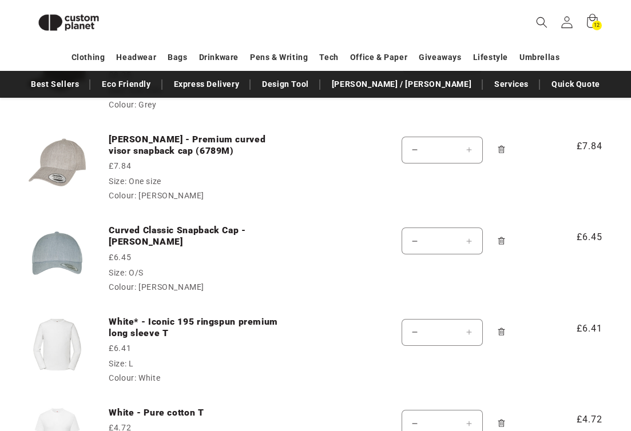
click at [564, 21] on icon at bounding box center [566, 22] width 12 height 12
click at [591, 24] on icon at bounding box center [591, 22] width 27 height 27
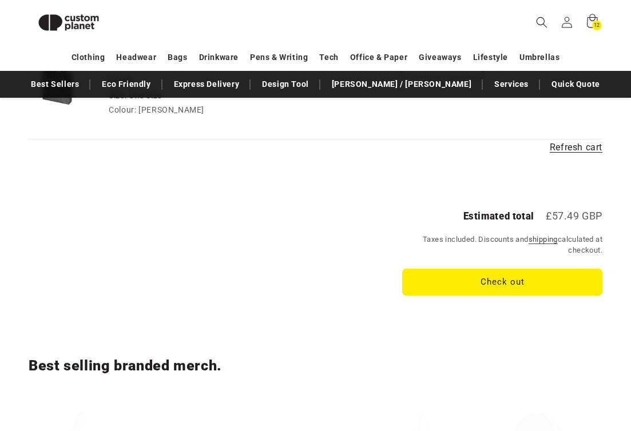
scroll to position [1200, 0]
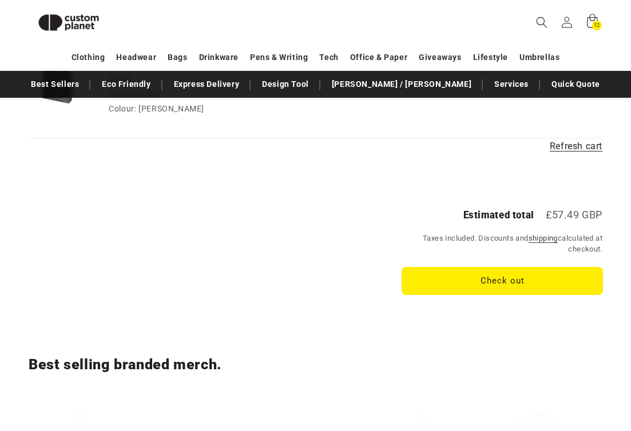
click at [492, 282] on button "Check out" at bounding box center [502, 281] width 200 height 27
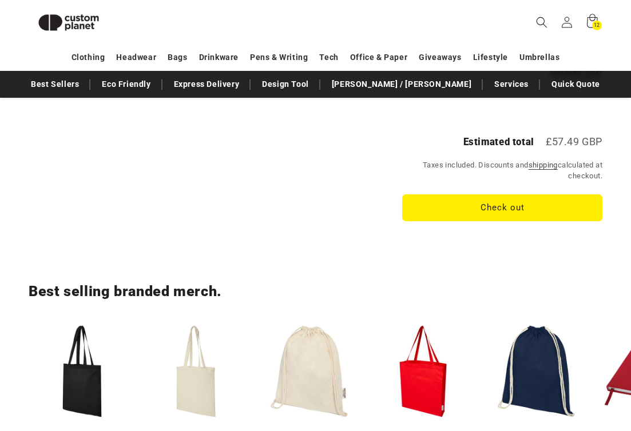
scroll to position [1288, 0]
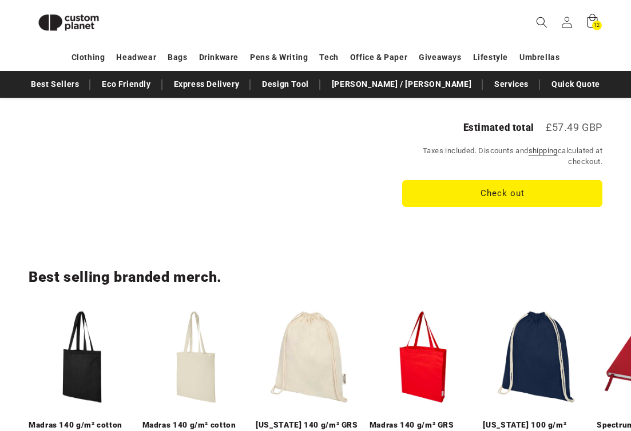
click at [408, 222] on shopify-google-pay-button at bounding box center [406, 220] width 3 height 11
